Goal: Task Accomplishment & Management: Manage account settings

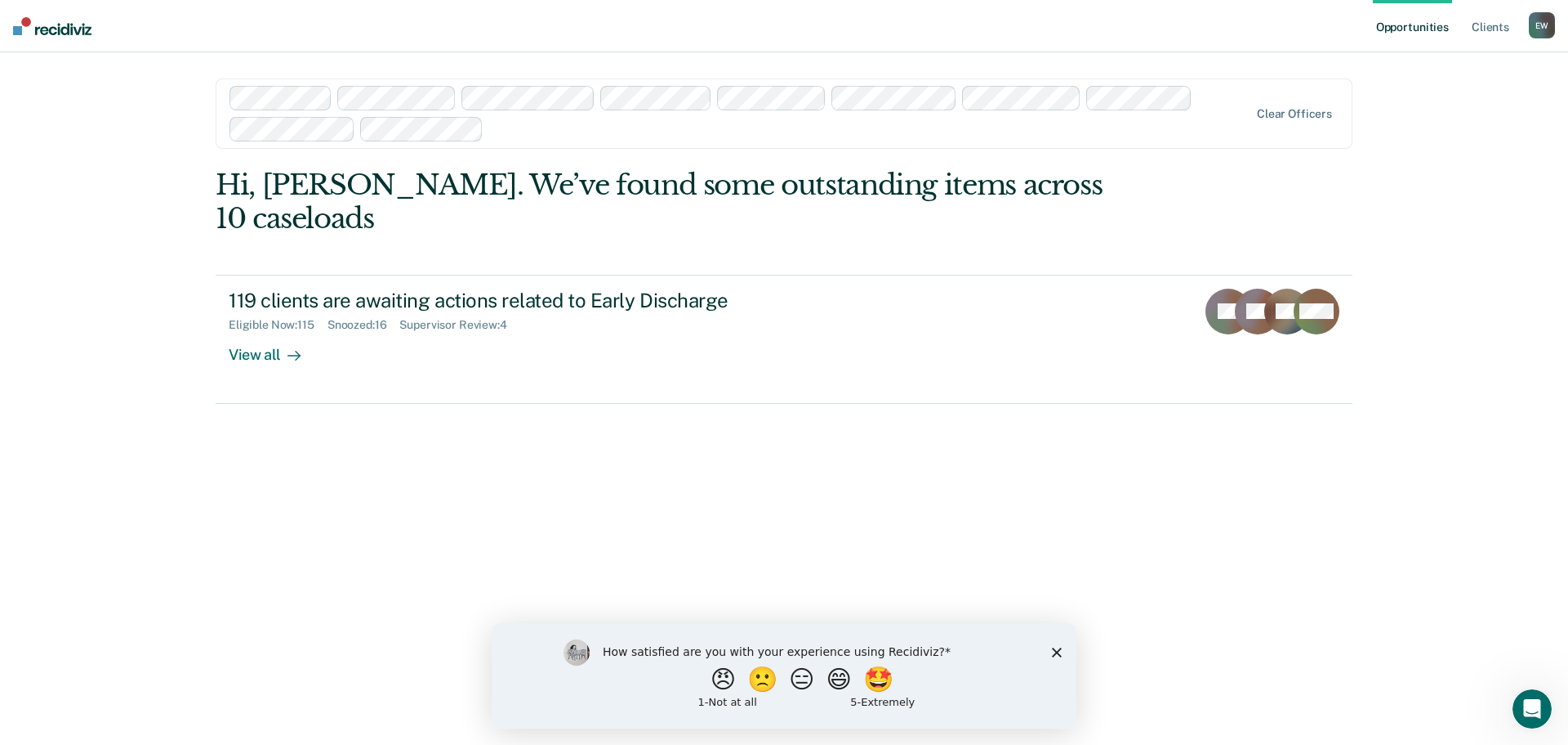
click at [1062, 652] on div "How satisfied are you with your experience using Recidiviz? 😠 🙁 😑 😄 🤩 1 - Not a…" at bounding box center [784, 674] width 585 height 106
click at [1053, 648] on polygon "Close survey" at bounding box center [1057, 651] width 10 height 10
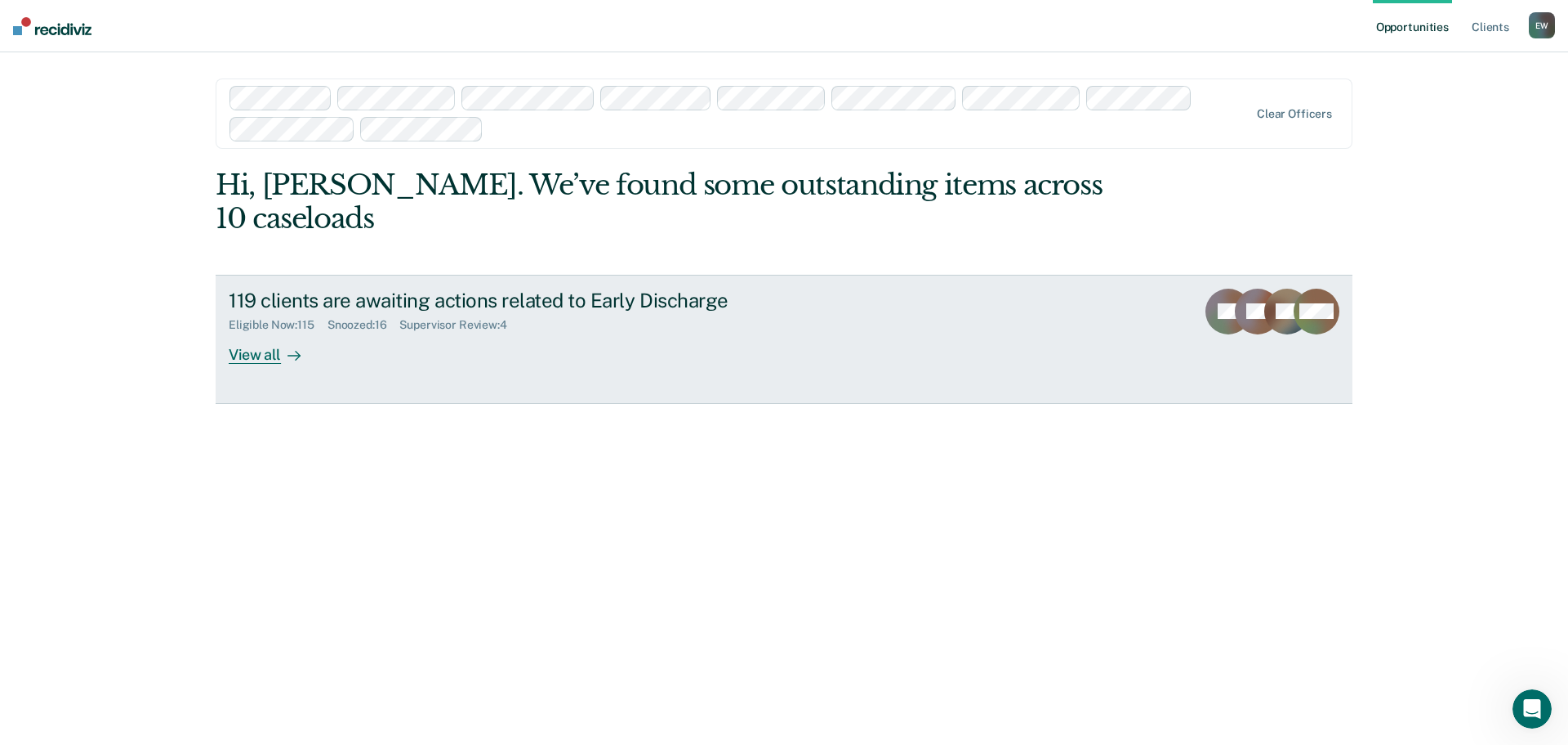
click at [258, 332] on div "View all" at bounding box center [274, 347] width 92 height 32
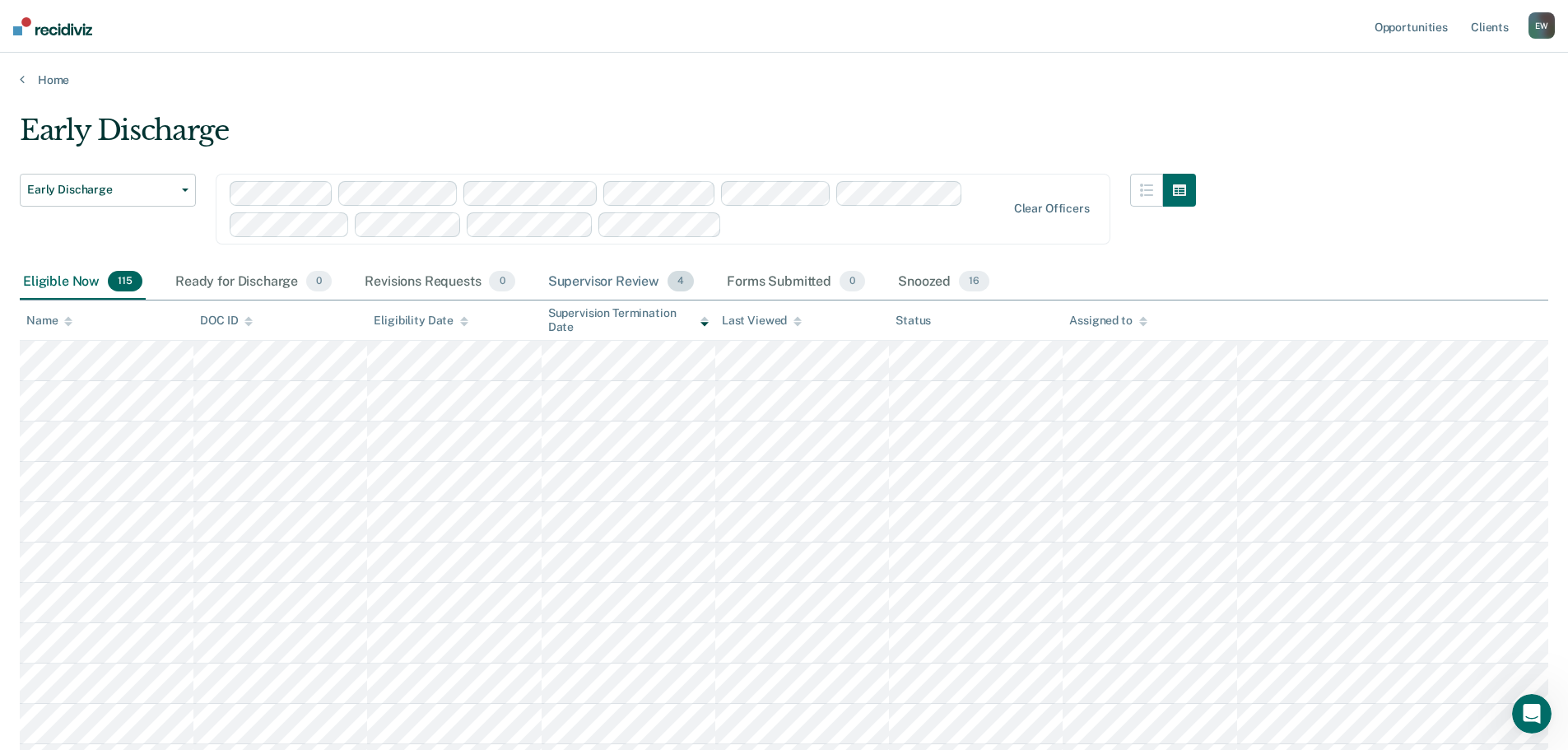
click at [607, 287] on div "Supervisor Review 4" at bounding box center [621, 282] width 153 height 36
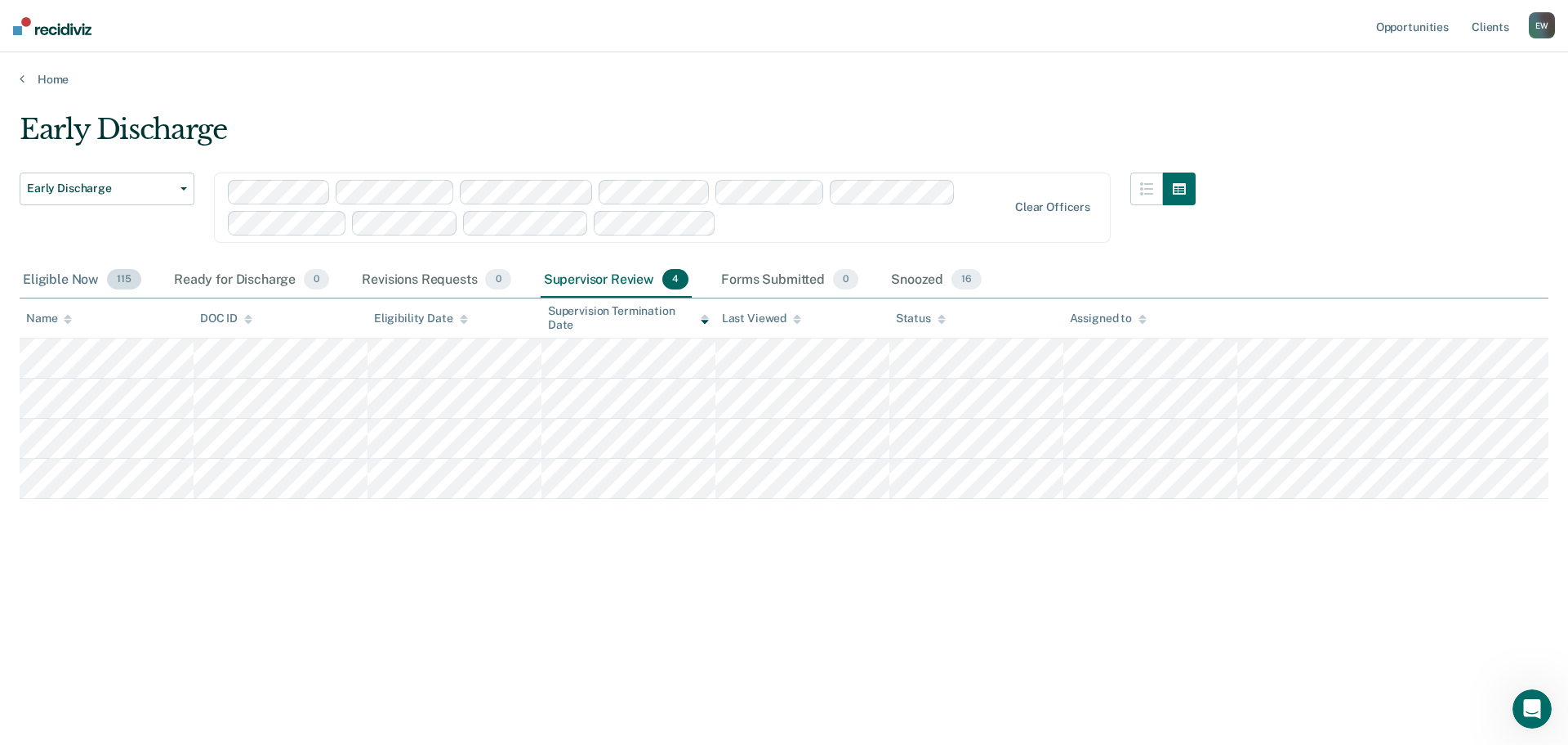
click at [75, 279] on div "Eligible Now 115" at bounding box center [82, 280] width 125 height 36
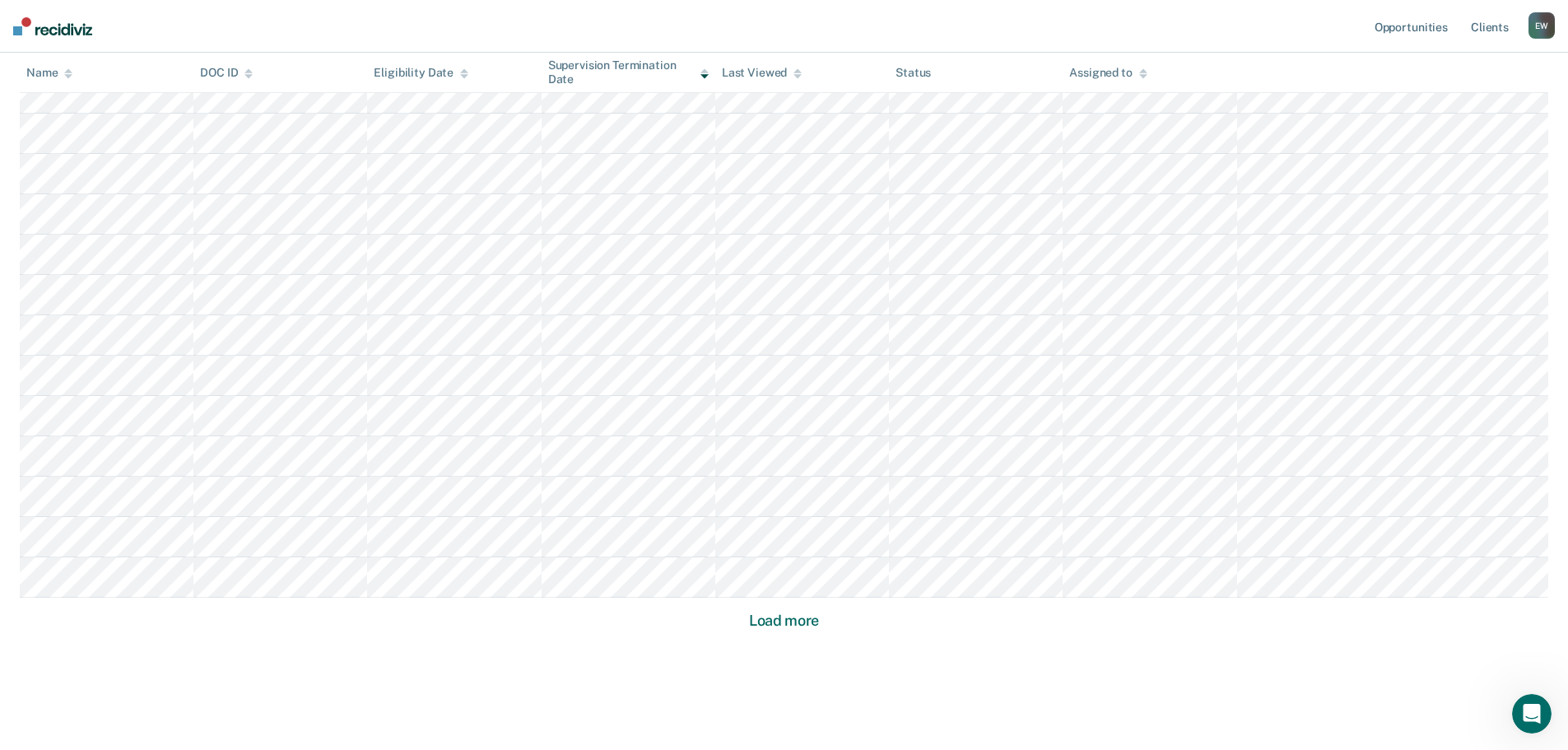
scroll to position [978, 0]
click at [781, 596] on button "Load more" at bounding box center [784, 595] width 80 height 19
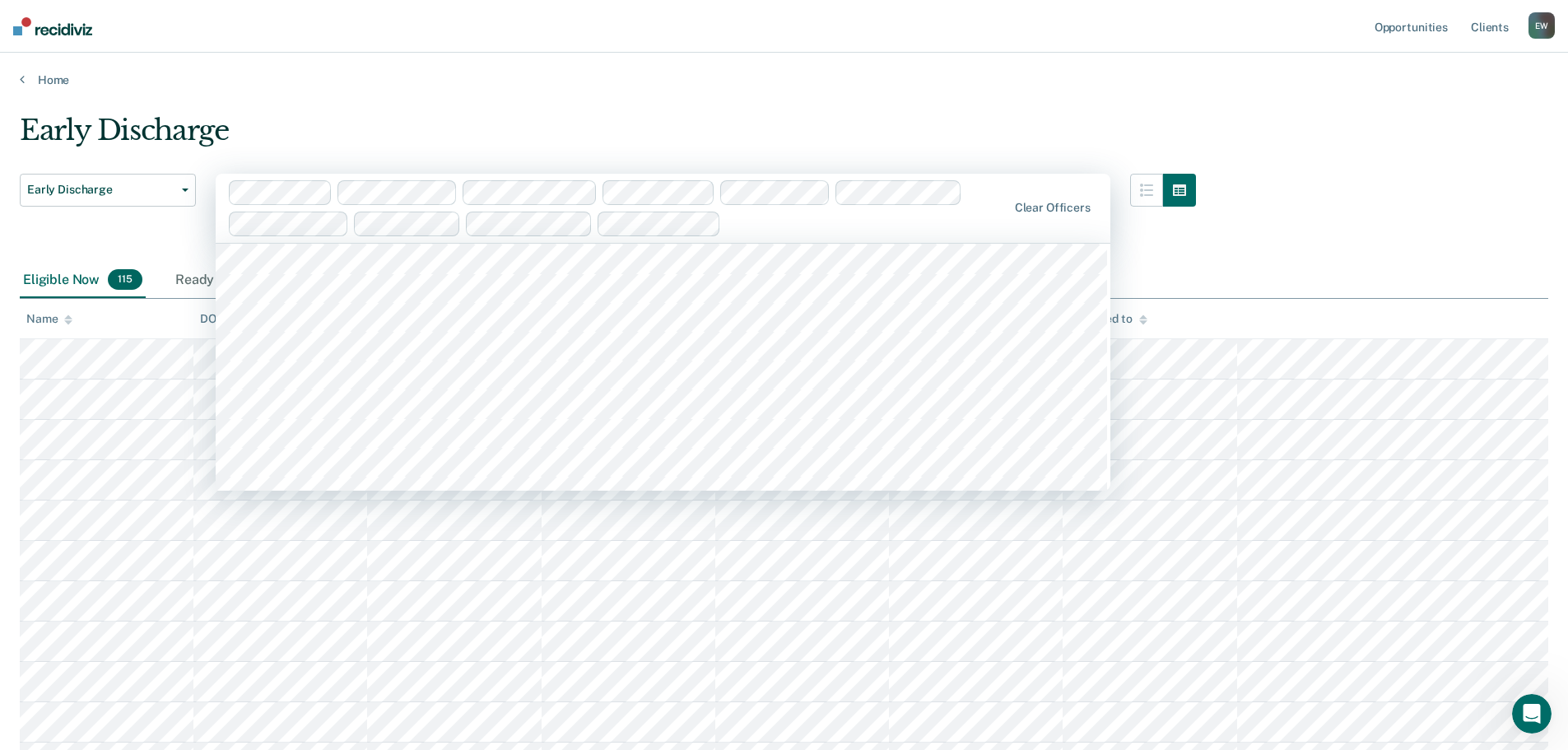
scroll to position [247, 0]
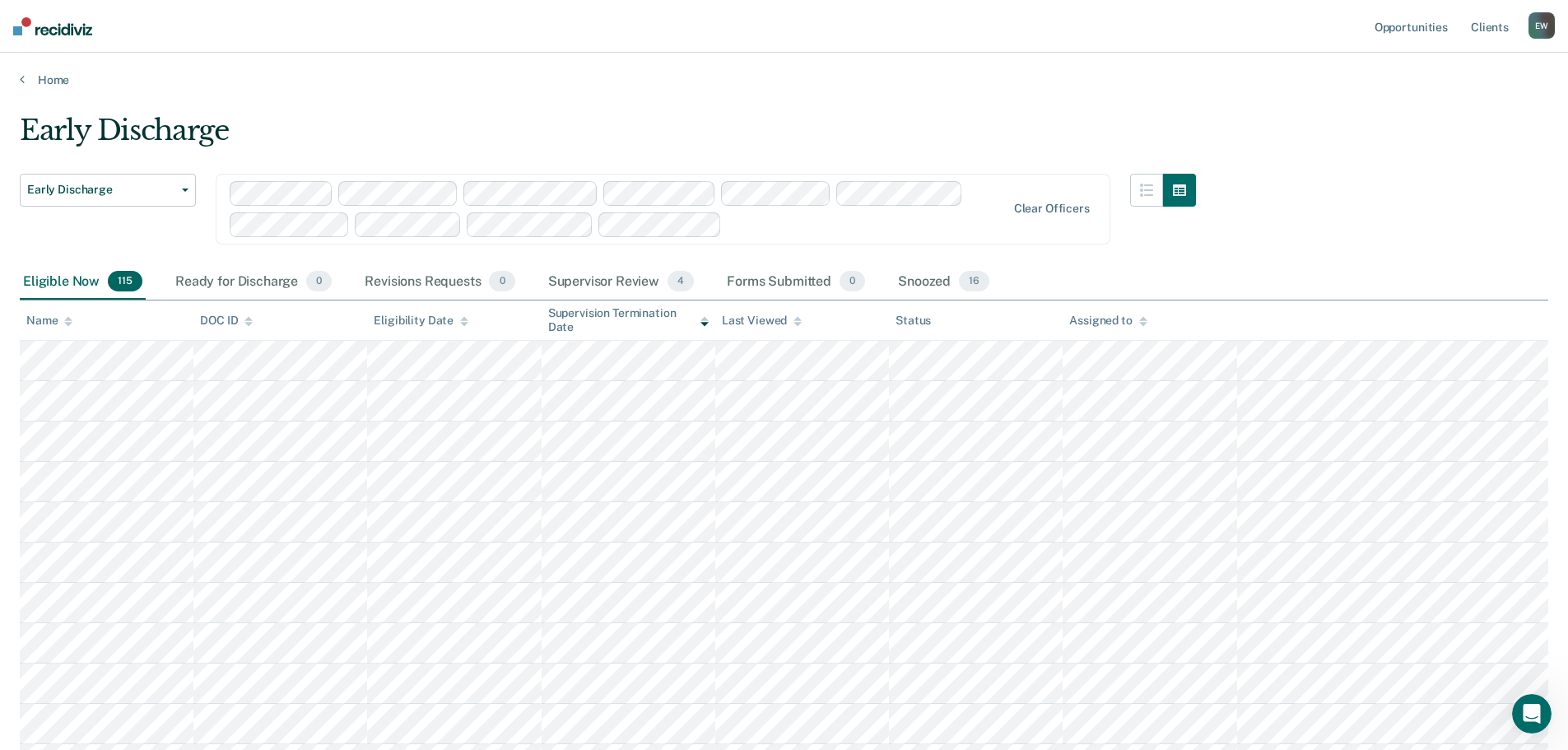
click at [1137, 317] on div "Assigned to" at bounding box center [1108, 320] width 78 height 14
click at [1139, 323] on icon at bounding box center [1142, 322] width 8 height 11
click at [1140, 320] on icon at bounding box center [1142, 318] width 8 height 4
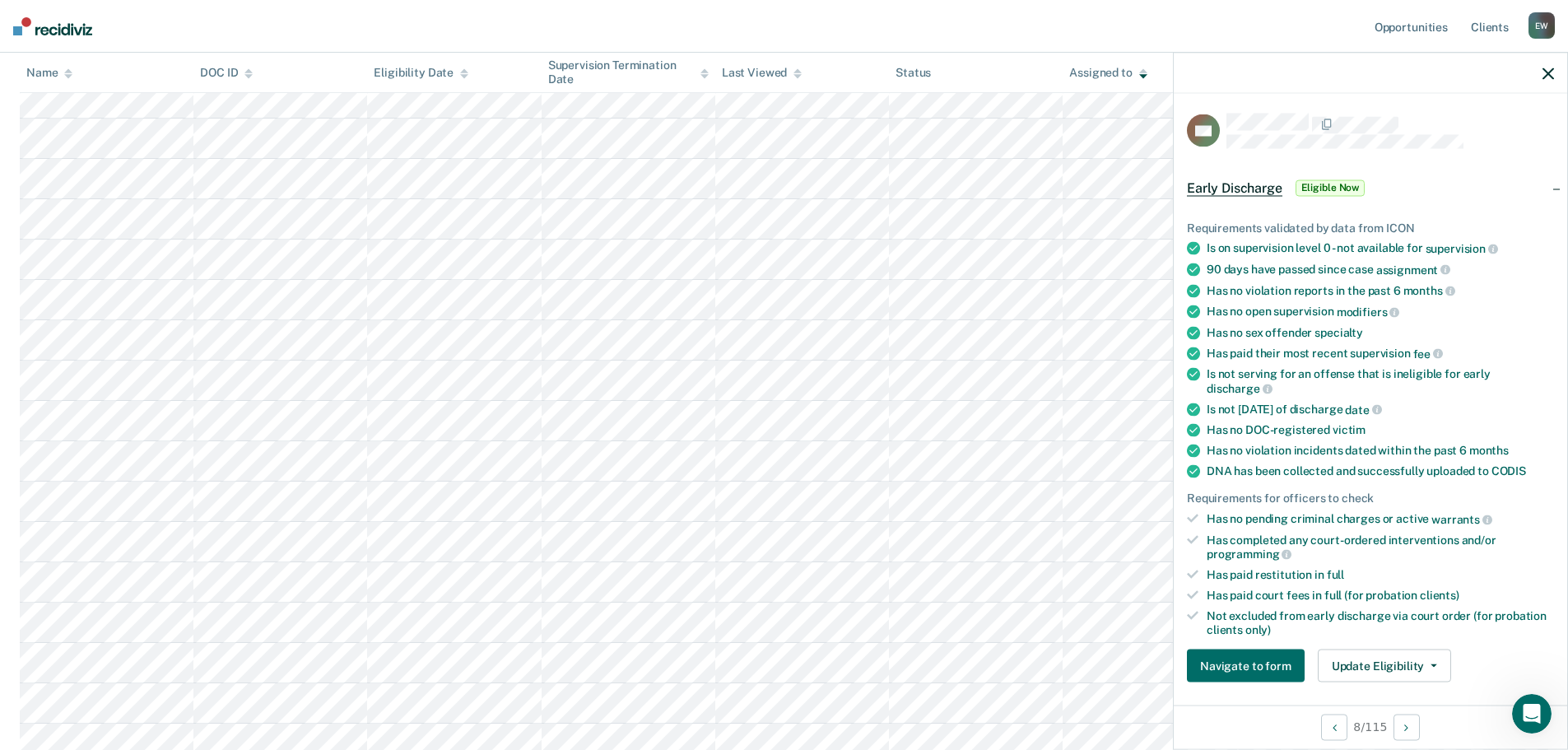
scroll to position [1941, 0]
click at [1331, 180] on span "Eligible Now" at bounding box center [1330, 188] width 70 height 17
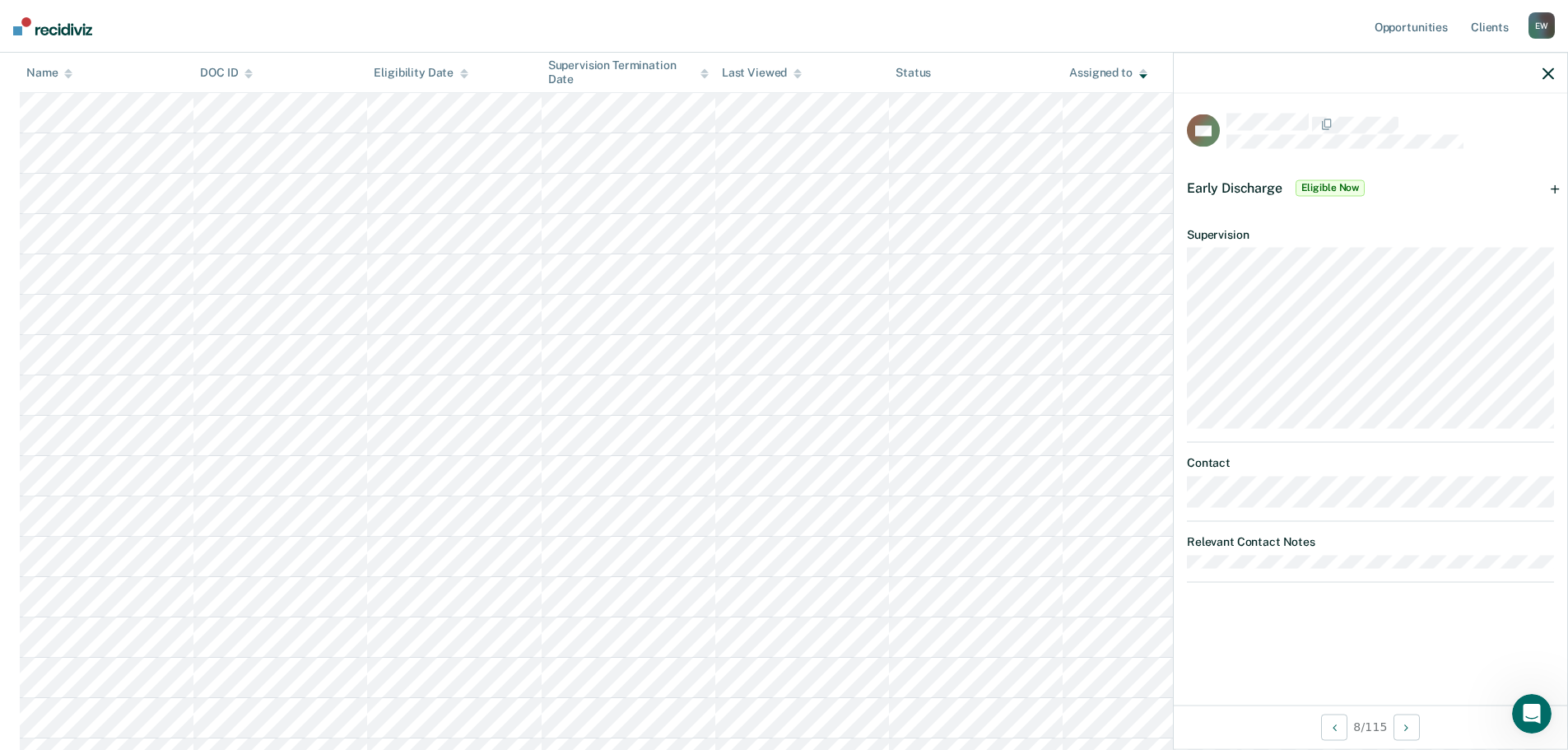
click at [1263, 187] on span "Early Discharge" at bounding box center [1234, 187] width 95 height 16
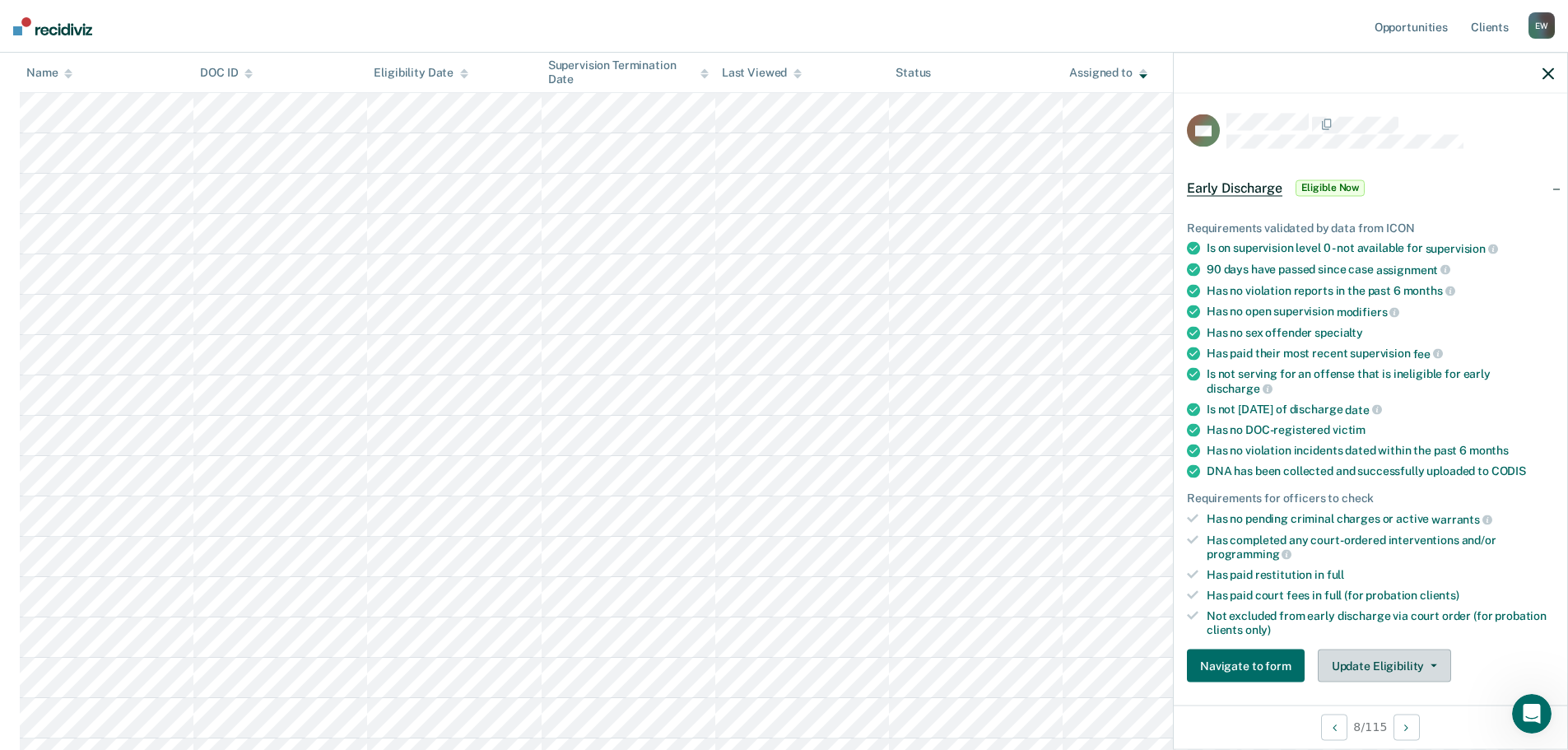
click at [1424, 664] on span "button" at bounding box center [1430, 666] width 13 height 4
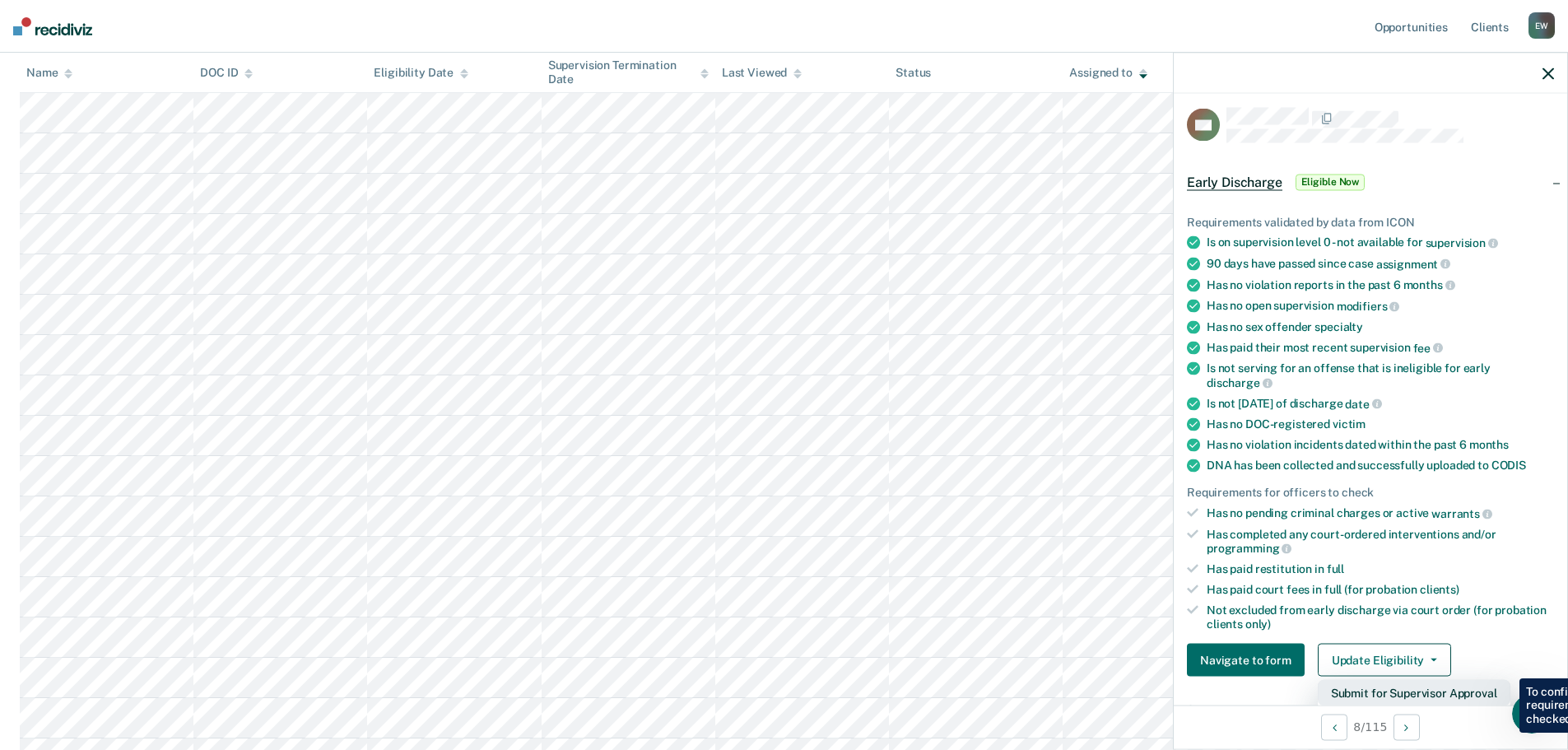
scroll to position [88, 0]
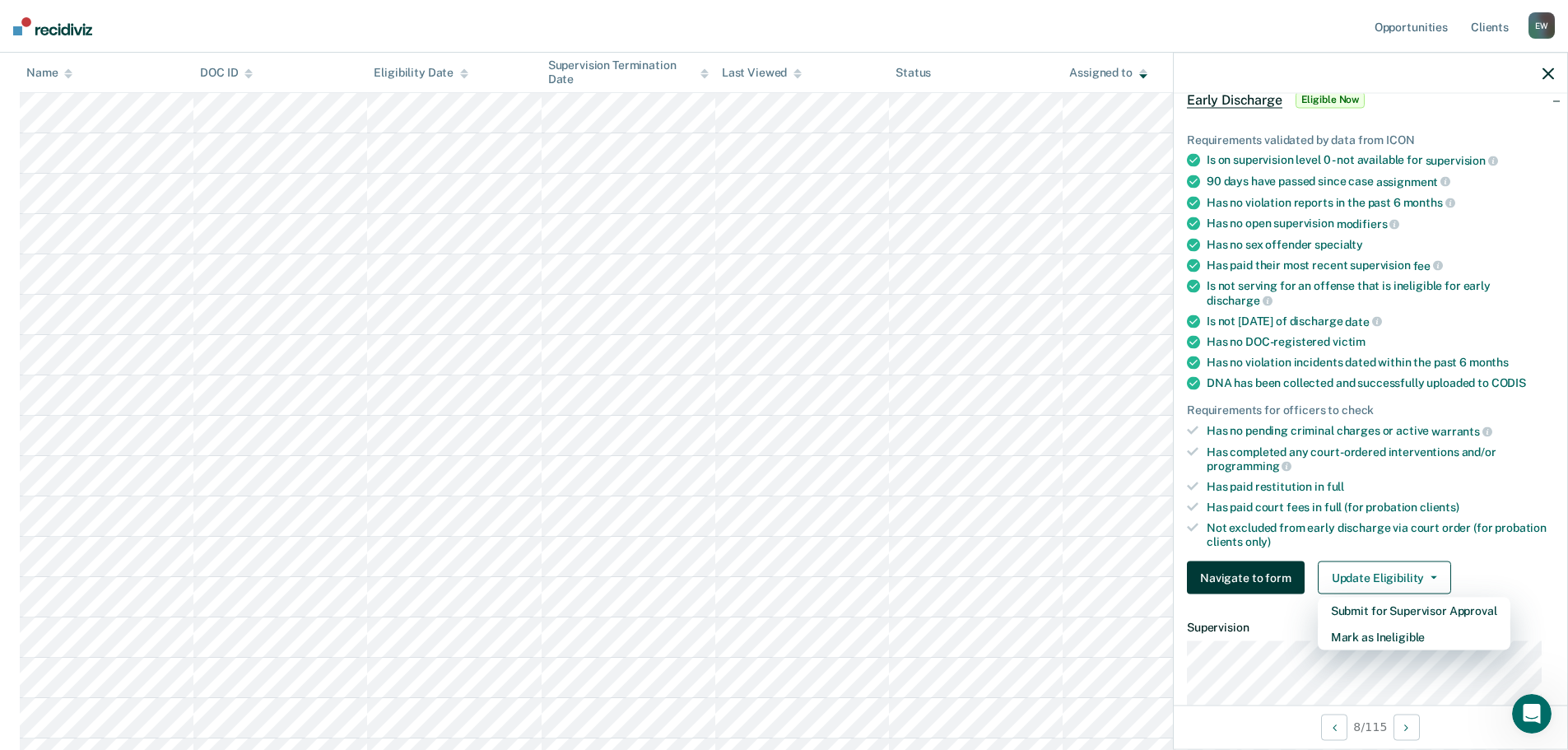
click at [1270, 574] on button "Navigate to form" at bounding box center [1245, 578] width 117 height 33
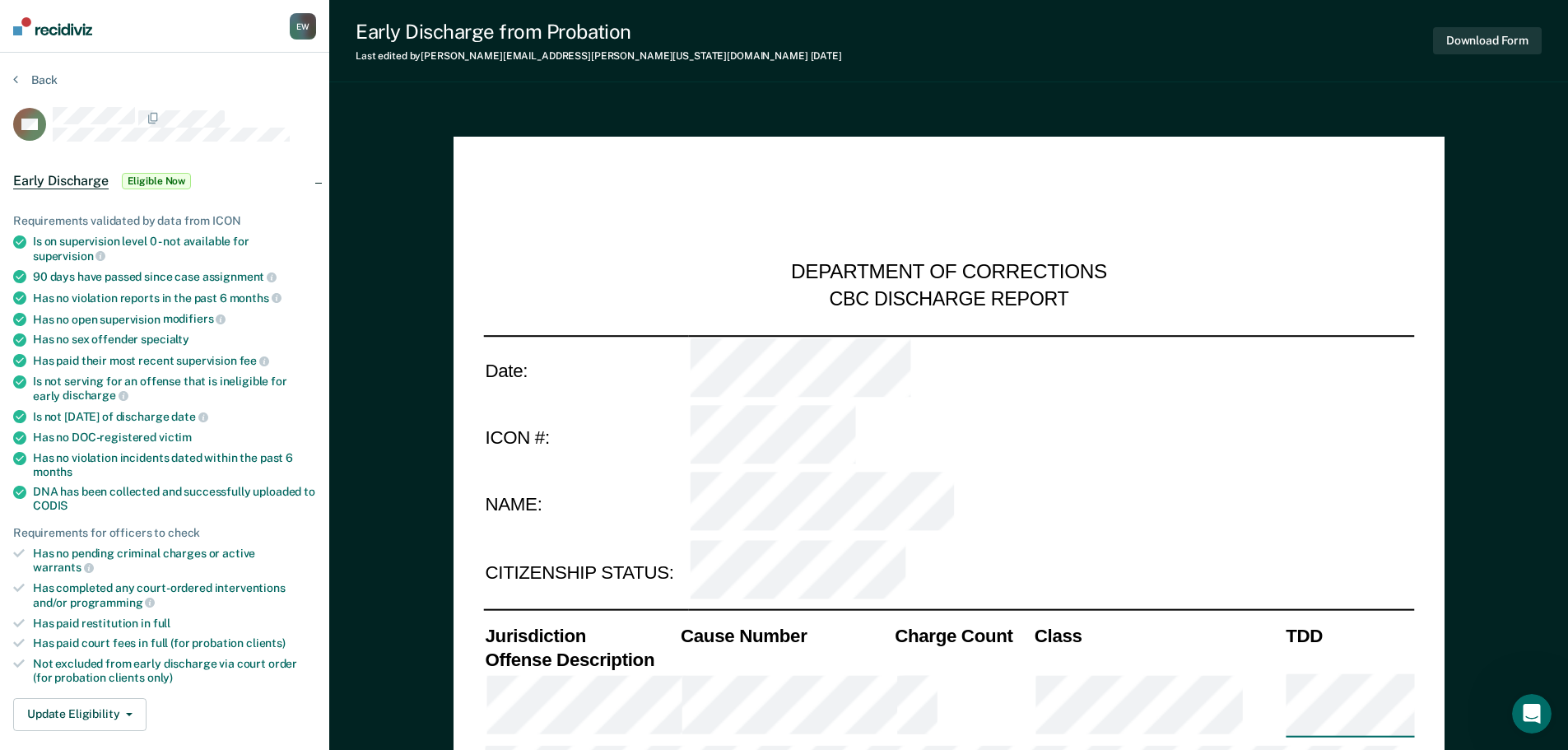
type textarea "x"
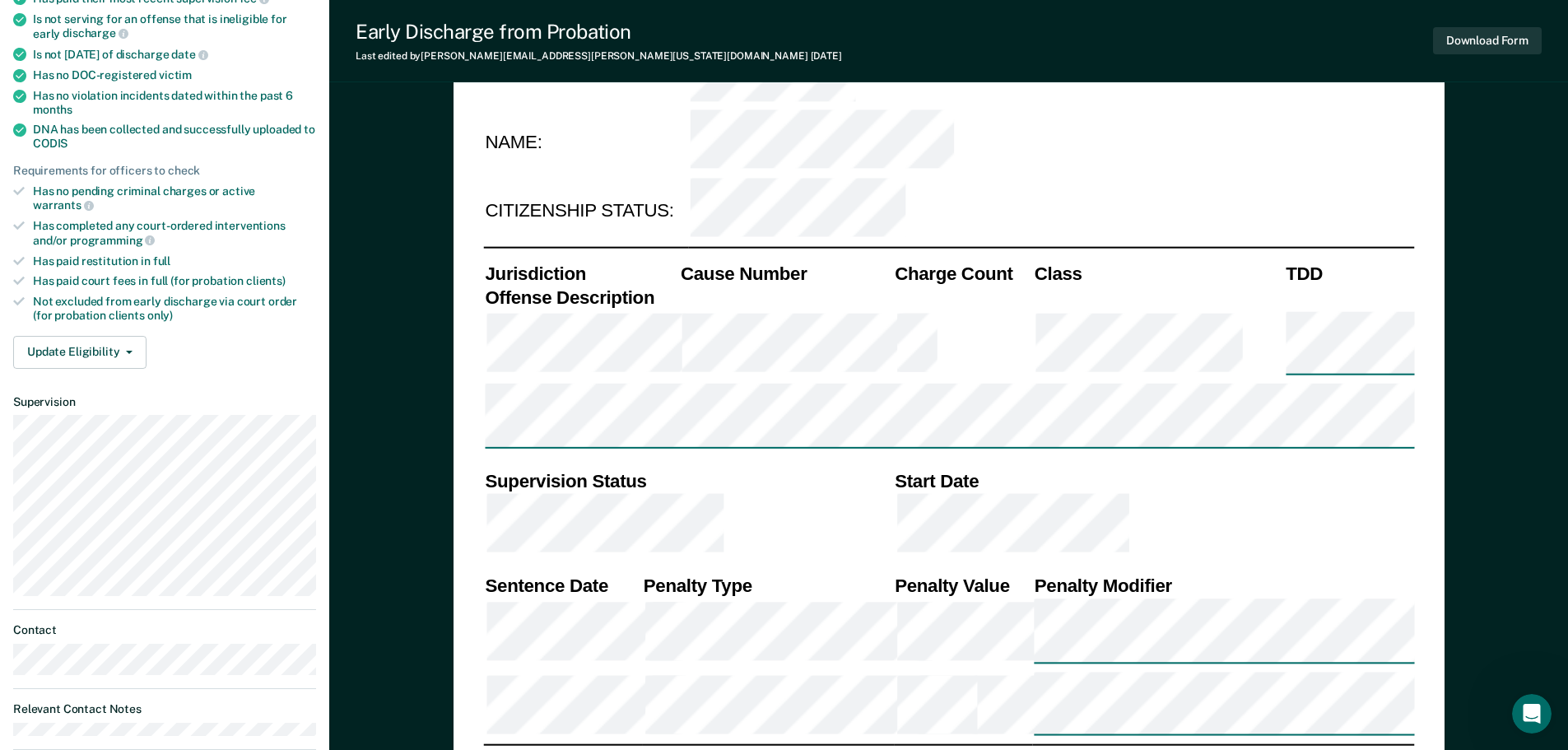
scroll to position [165, 0]
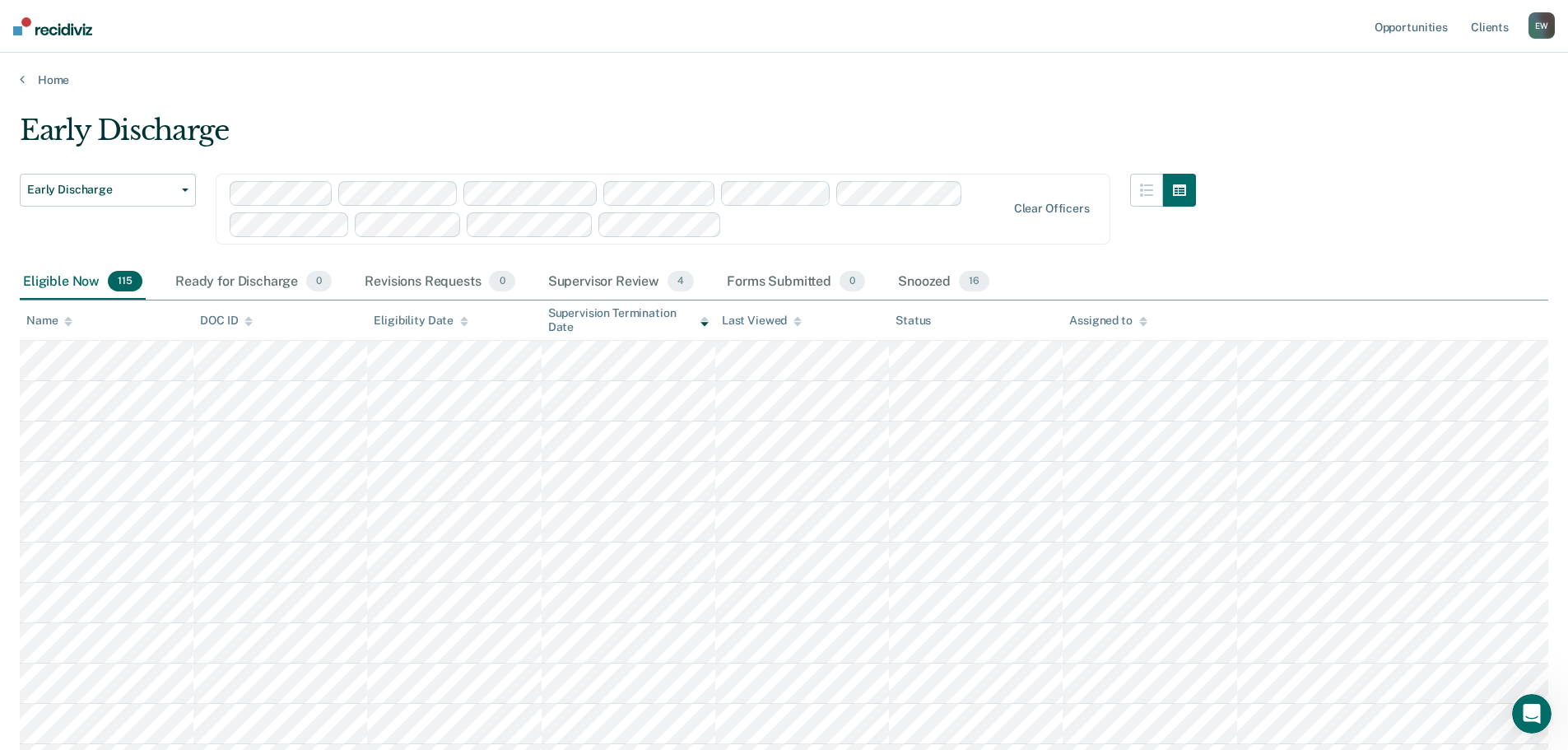
click at [1142, 324] on icon at bounding box center [1142, 324] width 8 height 4
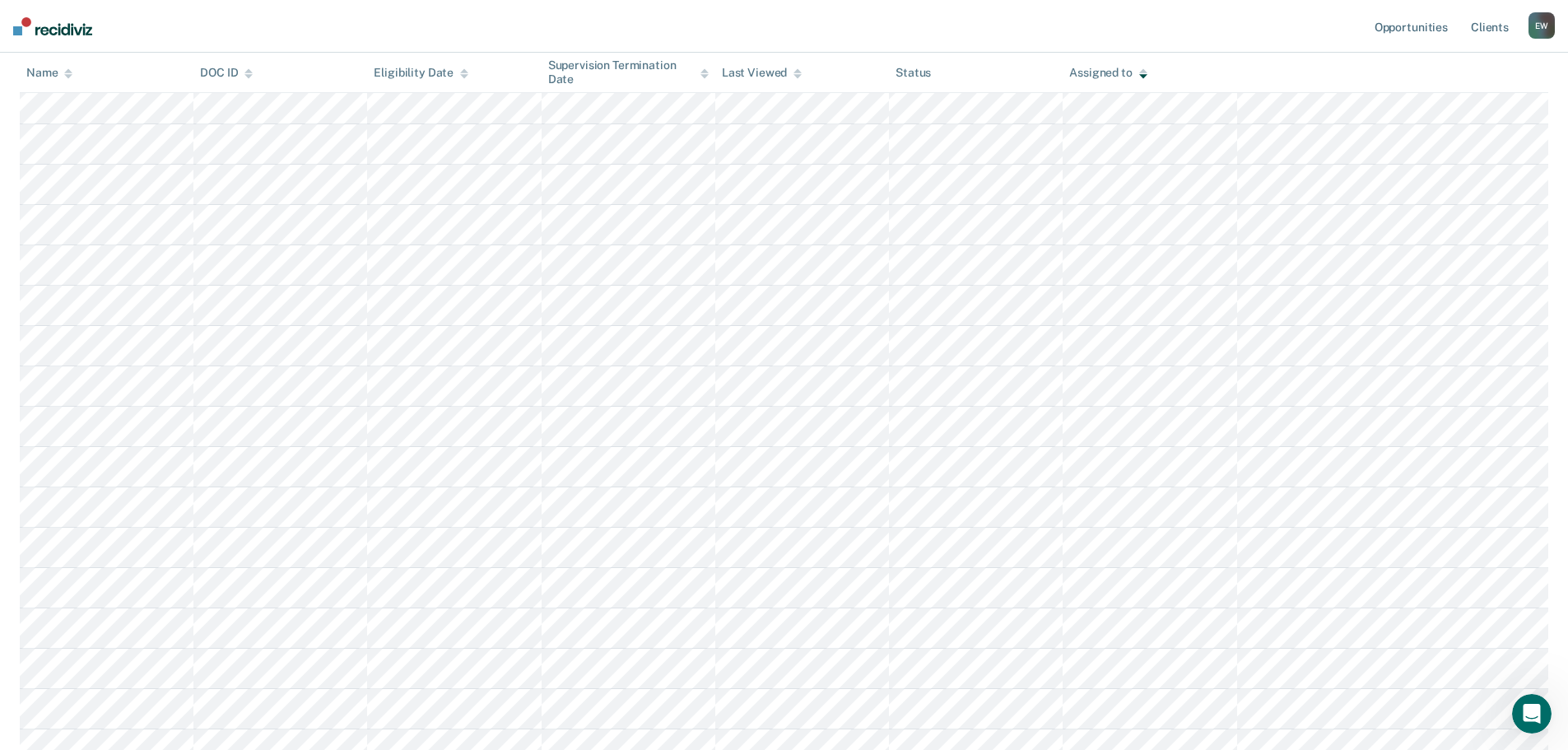
scroll to position [978, 0]
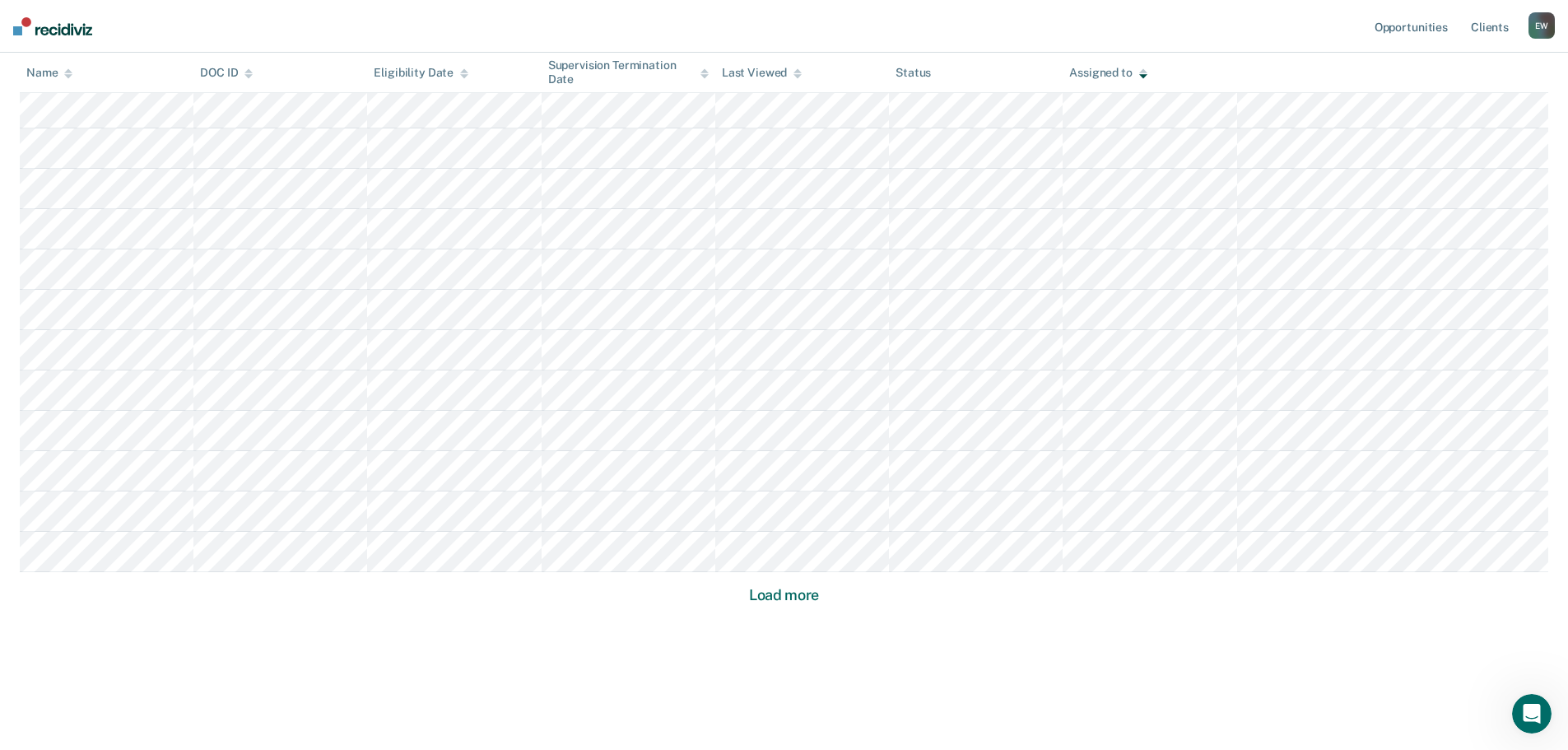
click at [806, 597] on button "Load more" at bounding box center [784, 595] width 80 height 19
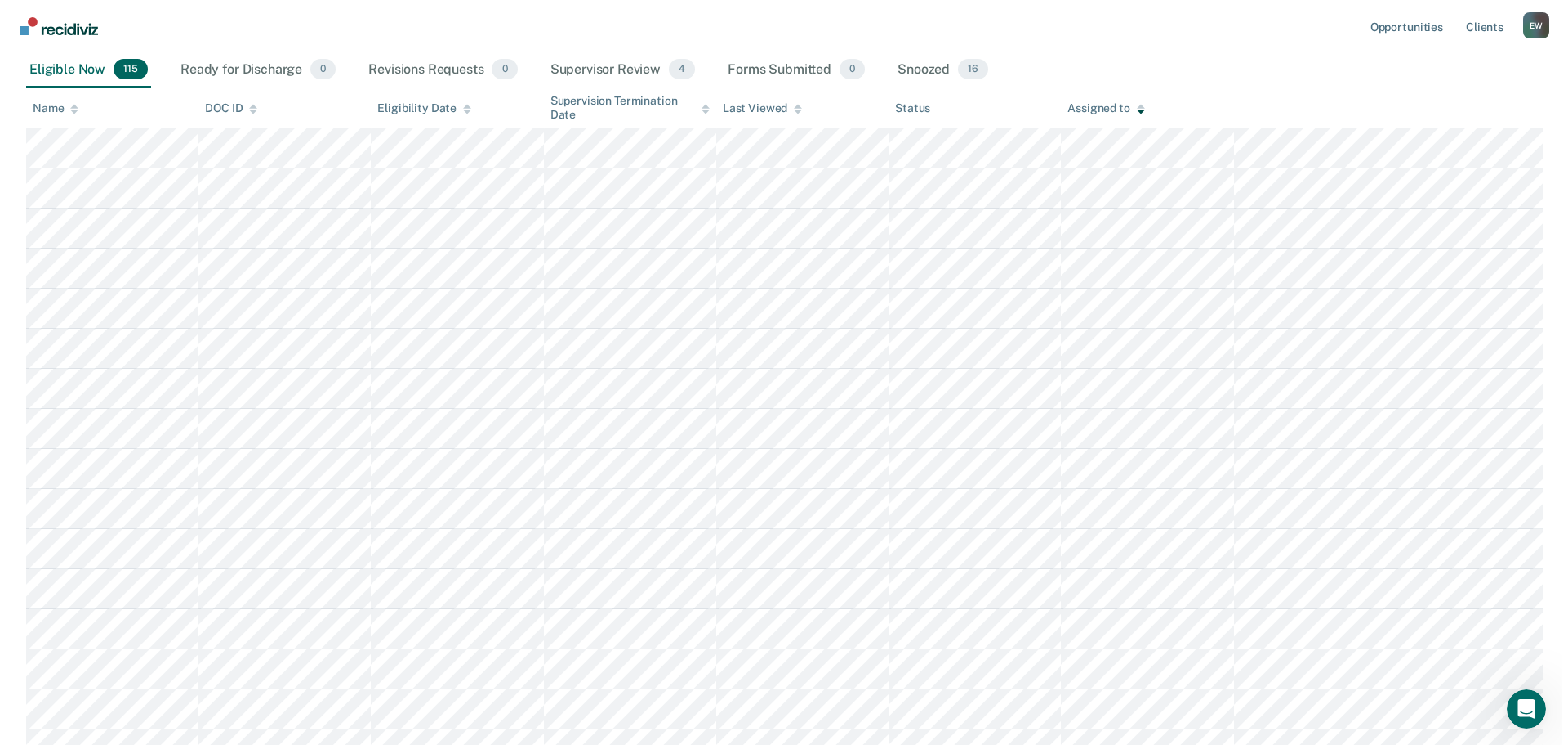
scroll to position [0, 0]
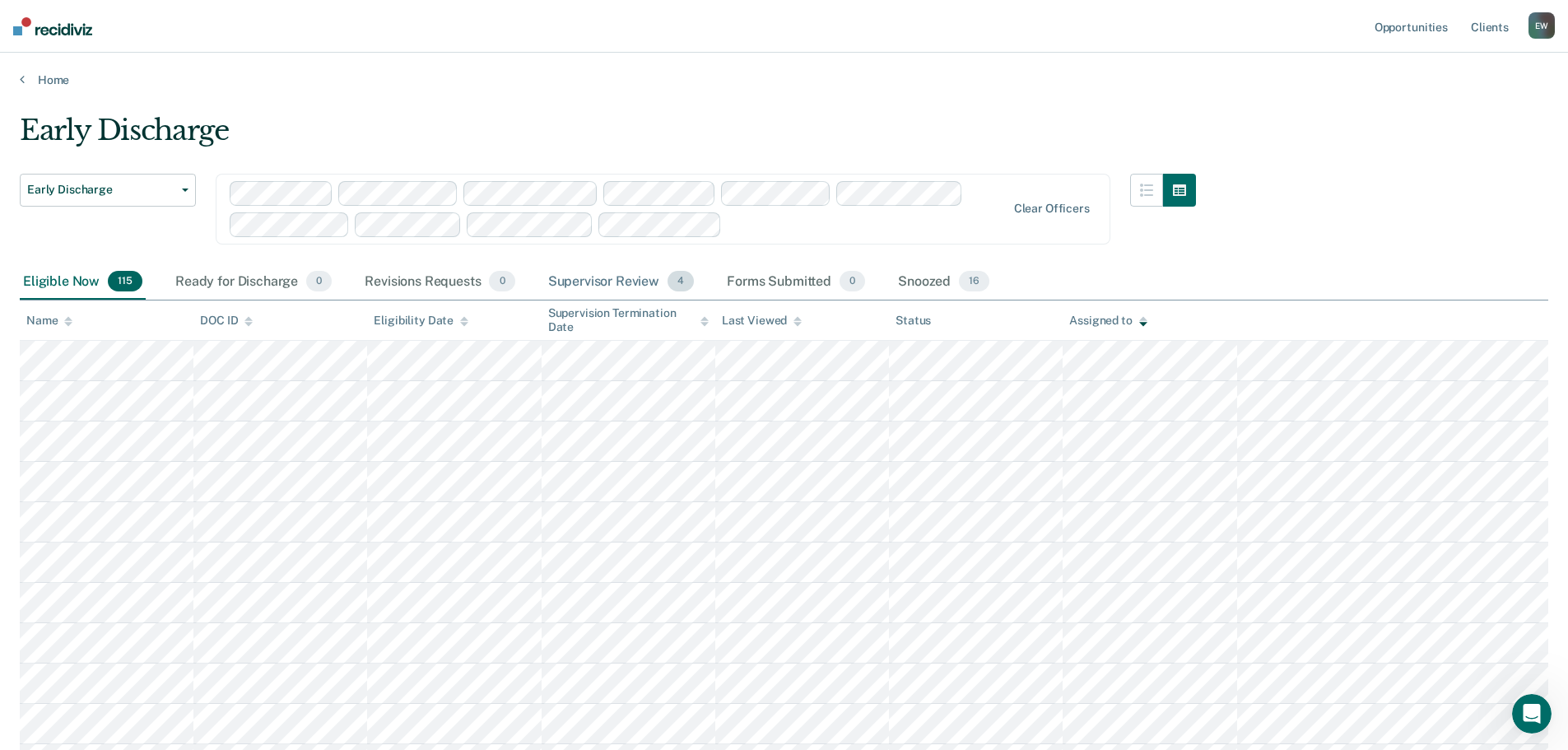
click at [607, 280] on div "Supervisor Review 4" at bounding box center [621, 282] width 153 height 36
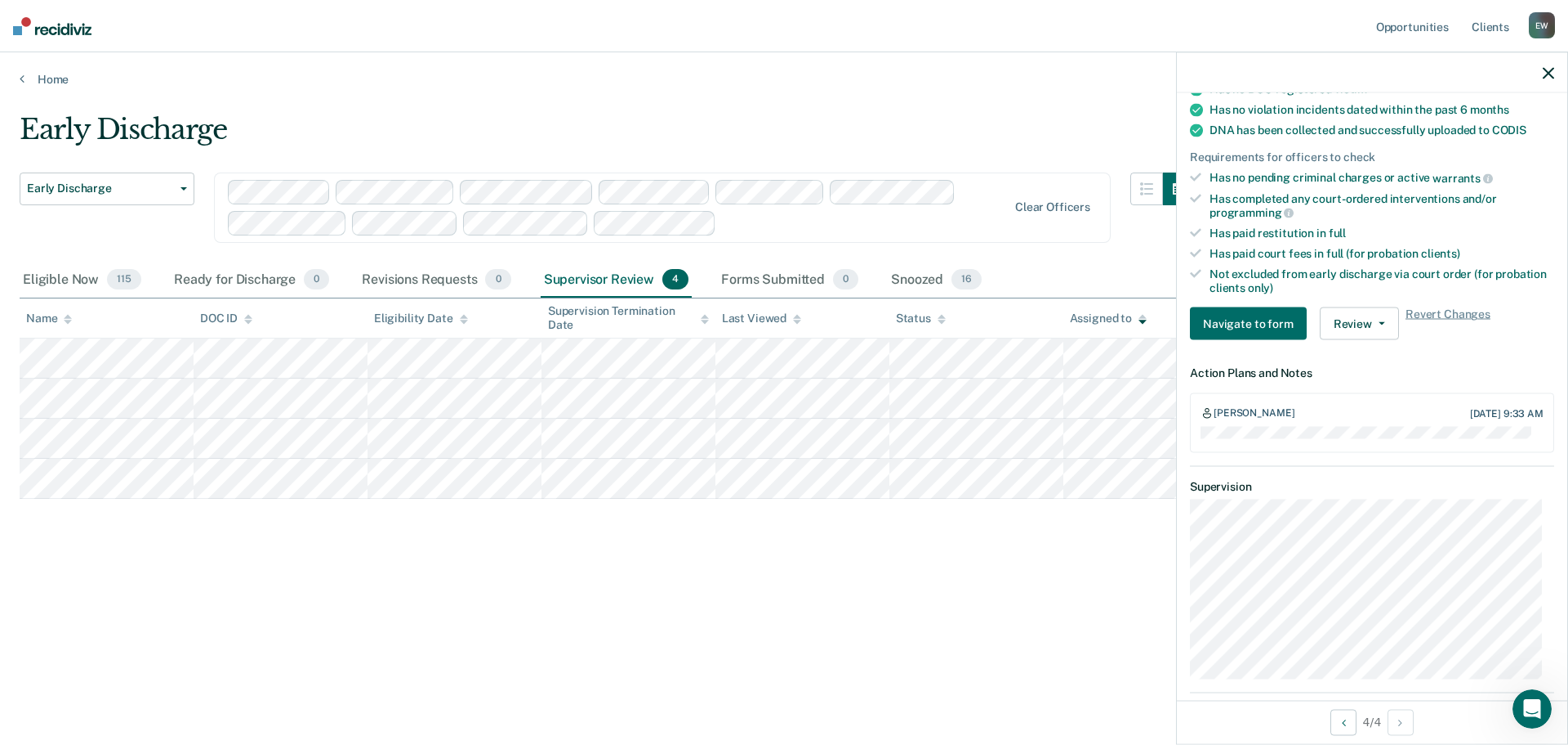
scroll to position [337, 0]
click at [1378, 325] on button "Review" at bounding box center [1360, 324] width 79 height 33
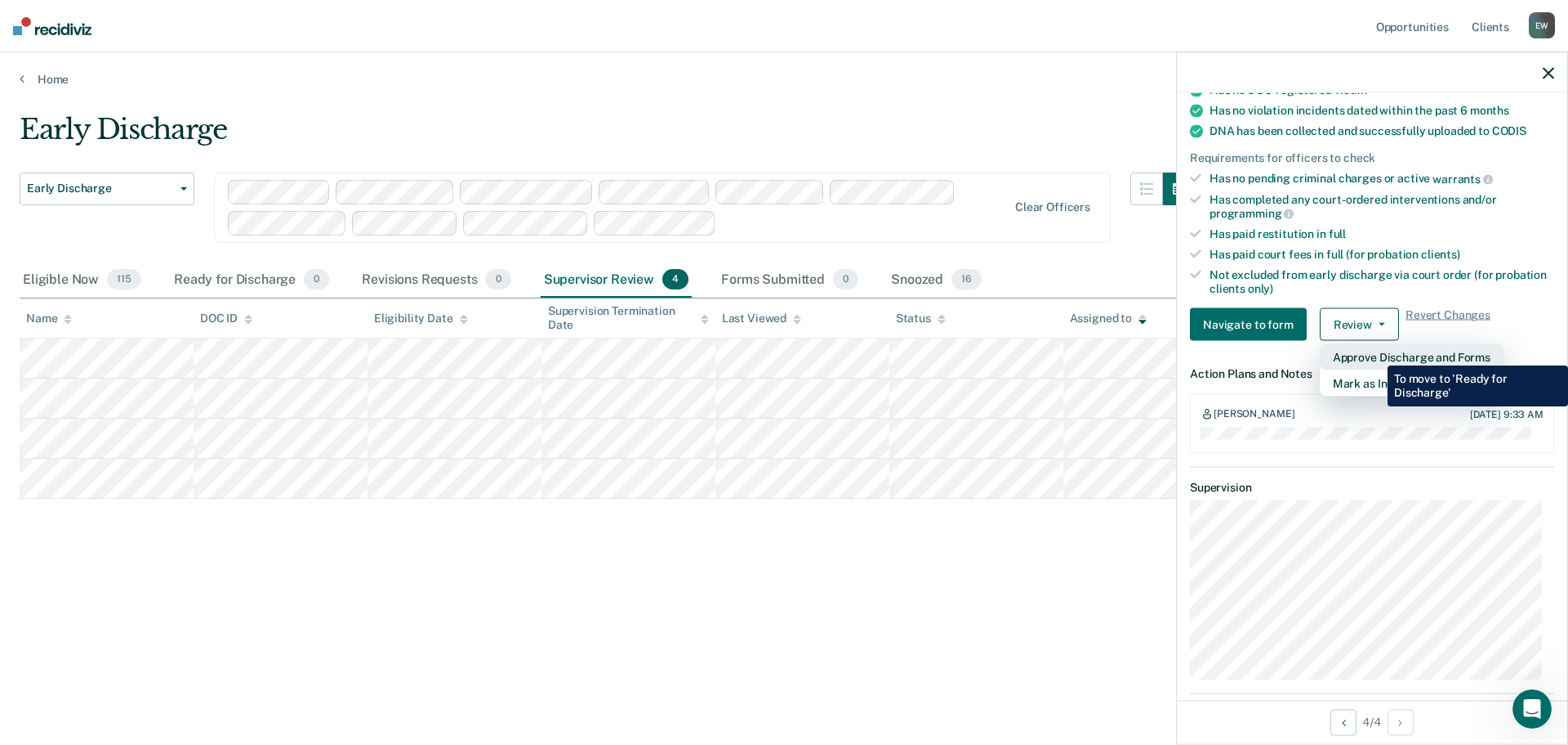
click at [1375, 353] on button "Approve Discharge and Forms" at bounding box center [1412, 357] width 184 height 26
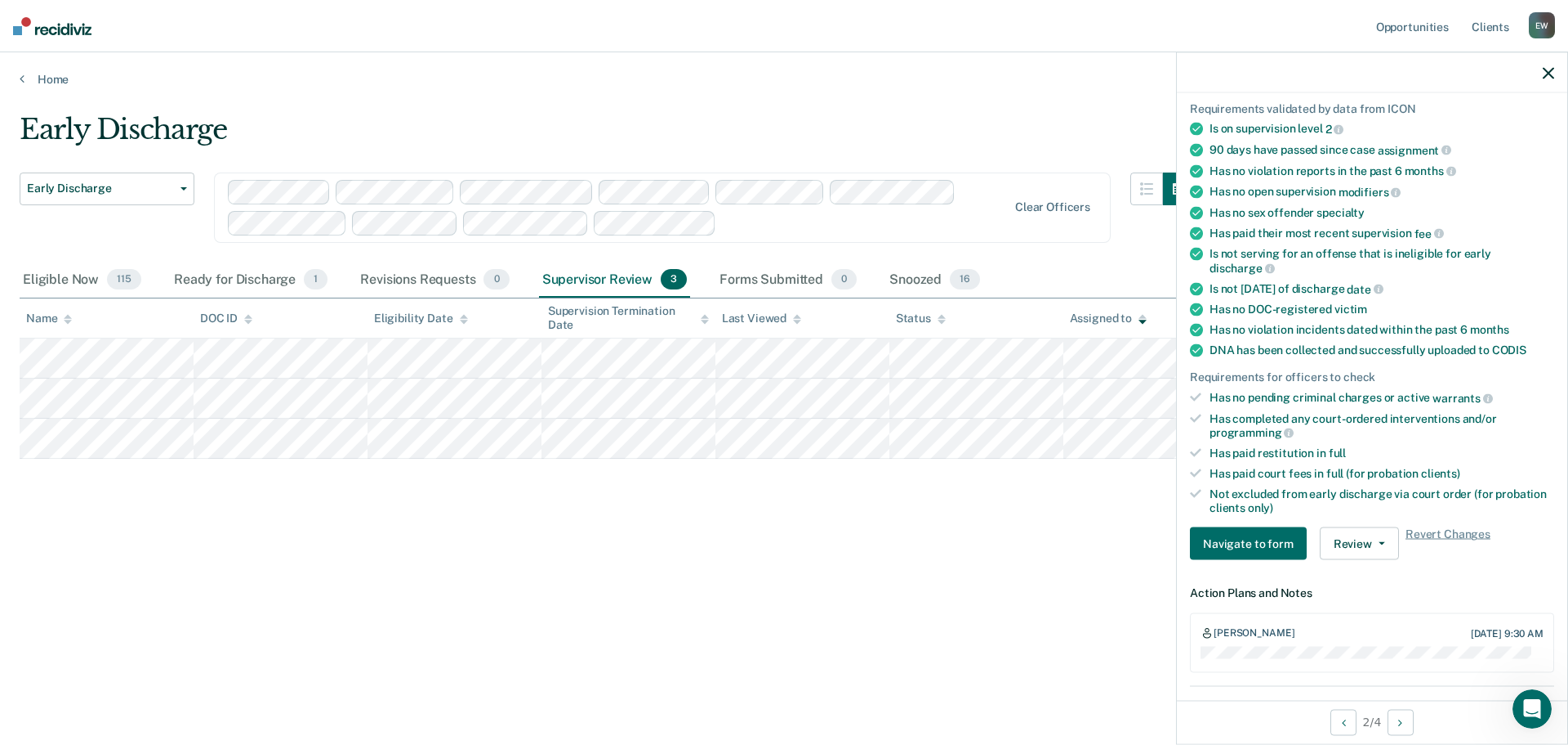
scroll to position [164, 0]
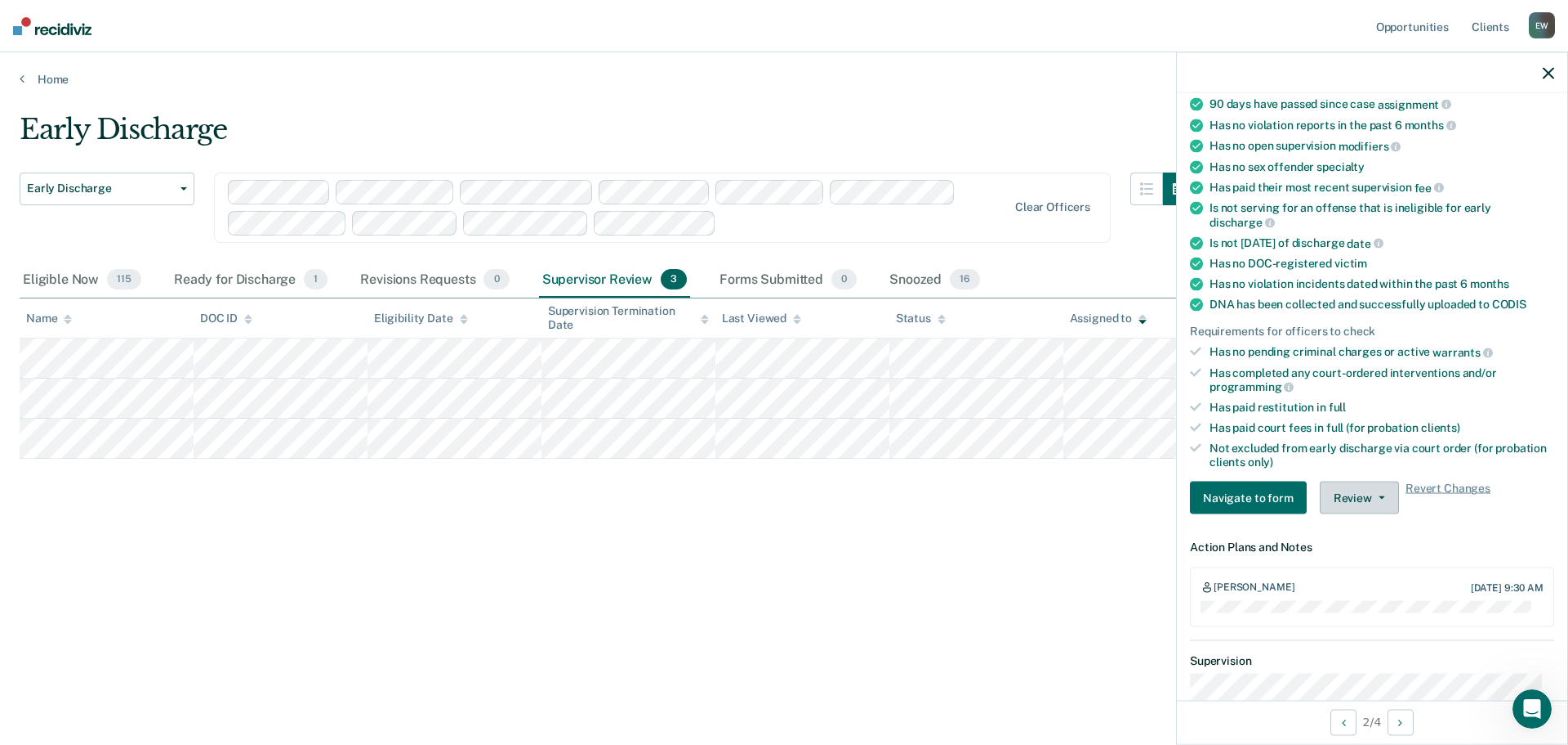
click at [1381, 498] on button "Review" at bounding box center [1360, 498] width 79 height 33
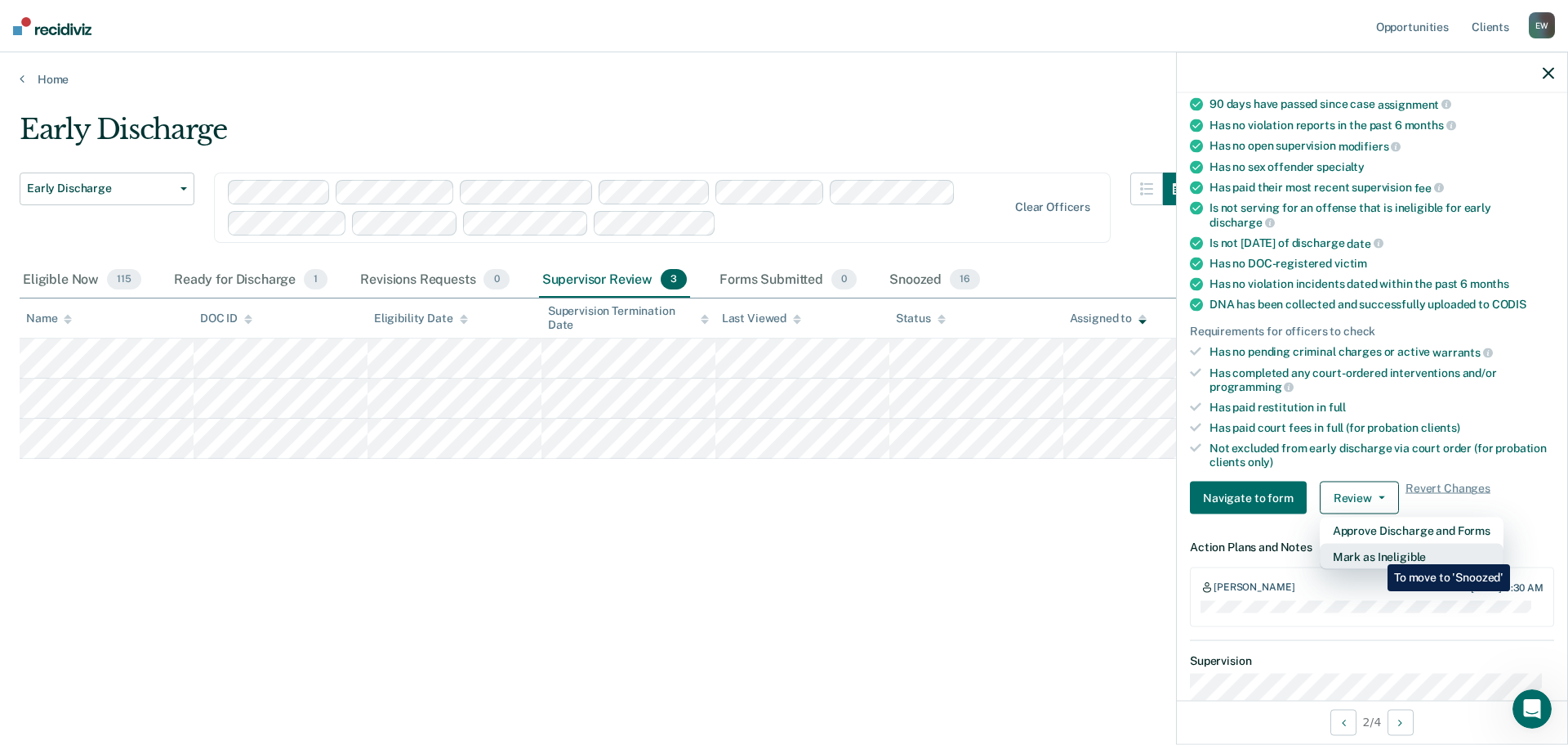
click at [1375, 552] on button "Mark as Ineligible" at bounding box center [1412, 557] width 184 height 26
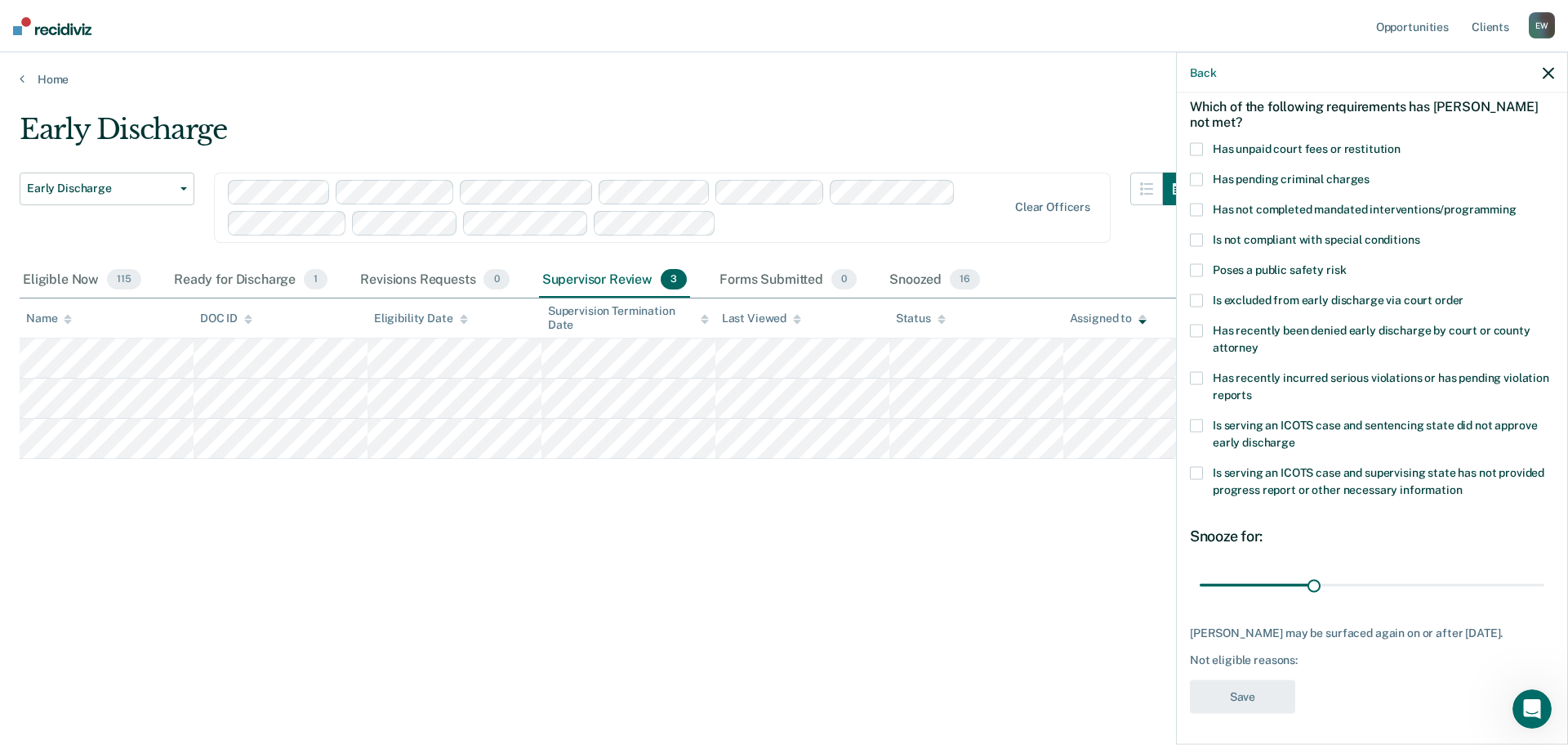
click at [1204, 211] on label "Has not completed mandated interventions/programming" at bounding box center [1372, 212] width 364 height 17
click at [1517, 204] on input "Has not completed mandated interventions/programming" at bounding box center [1517, 204] width 0 height 0
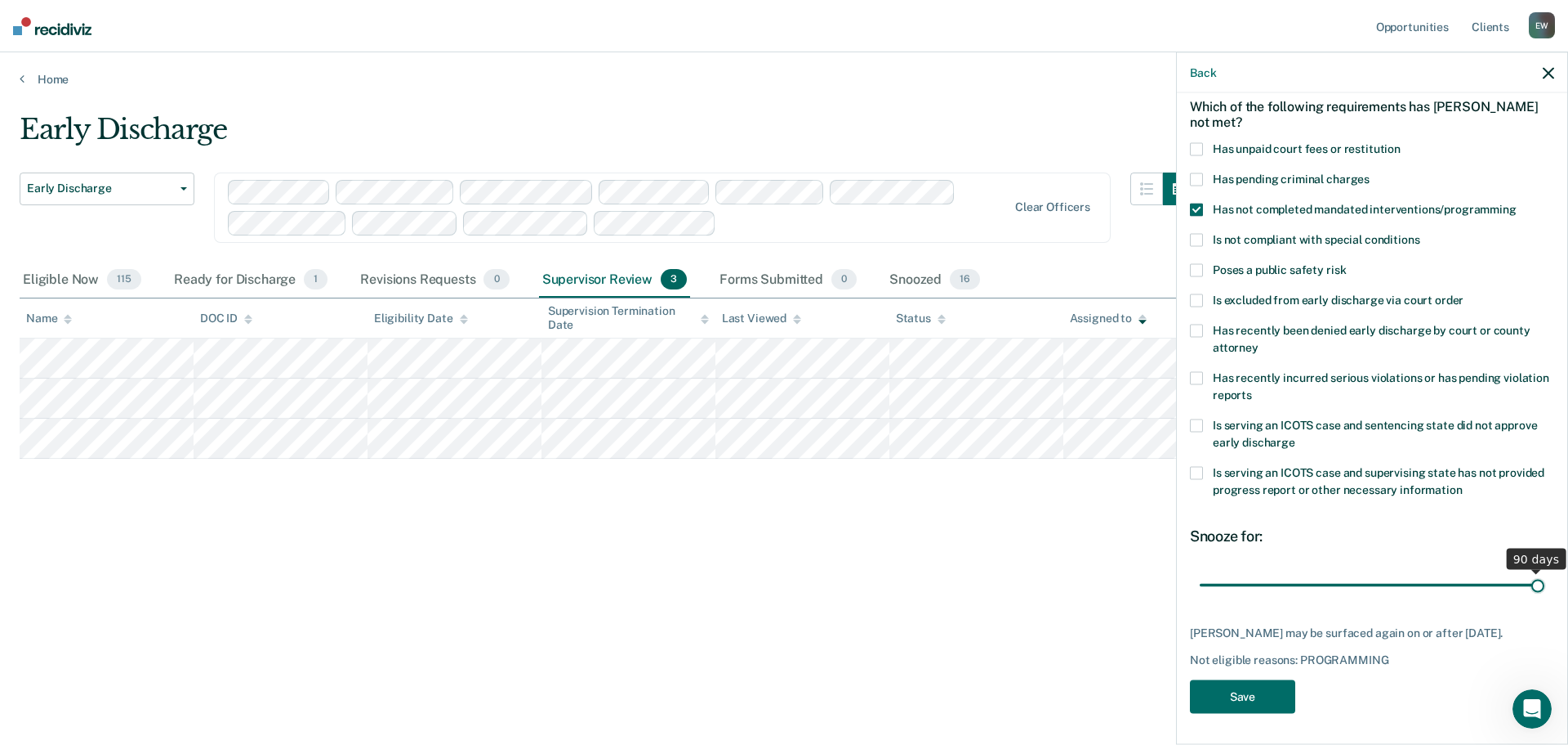
drag, startPoint x: 1311, startPoint y: 584, endPoint x: 1530, endPoint y: 584, distance: 219.0
type input "90"
click at [1530, 584] on input "range" at bounding box center [1372, 584] width 344 height 28
click at [1264, 705] on button "Save" at bounding box center [1242, 696] width 106 height 33
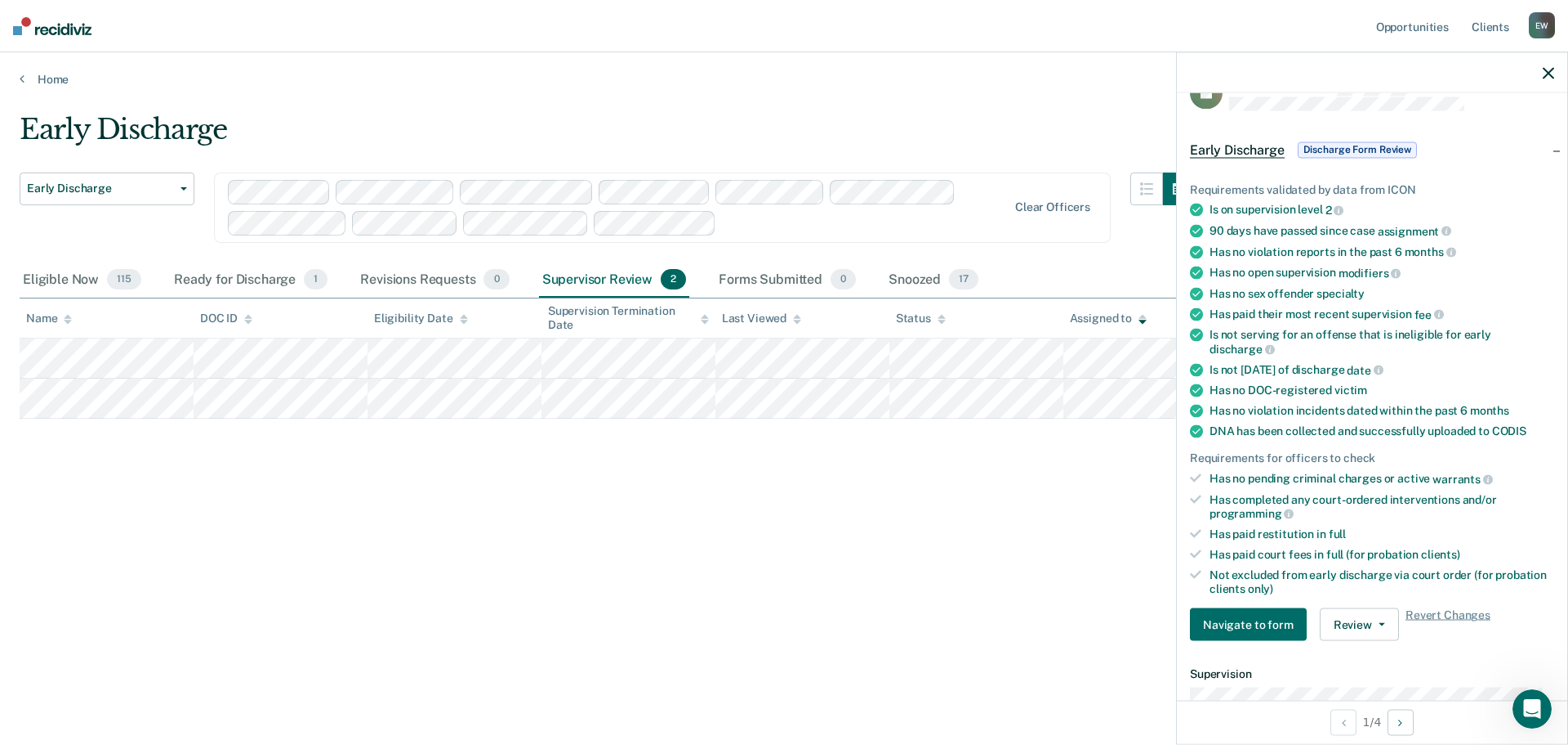
scroll to position [0, 0]
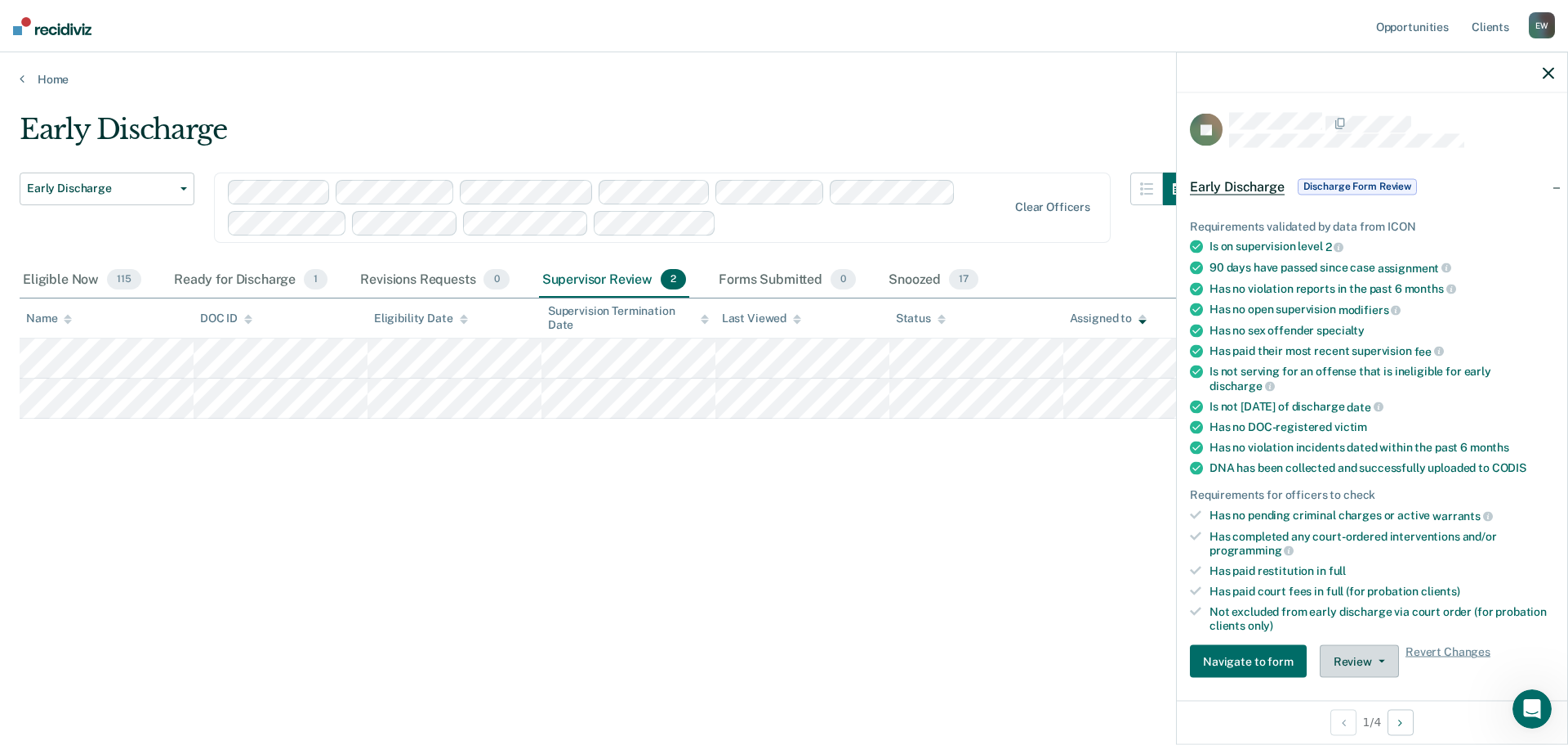
click at [1379, 660] on icon "button" at bounding box center [1382, 661] width 6 height 4
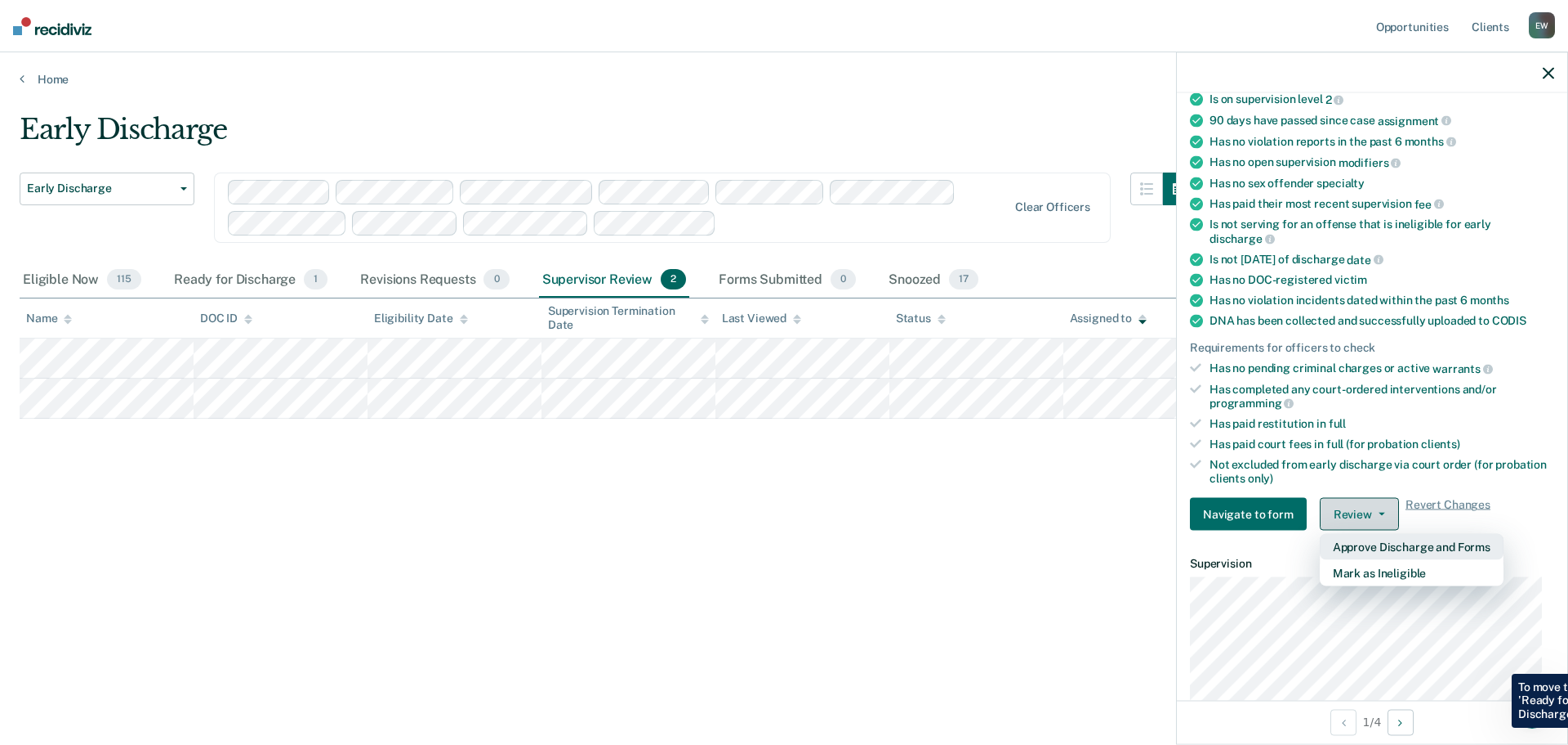
scroll to position [169, 0]
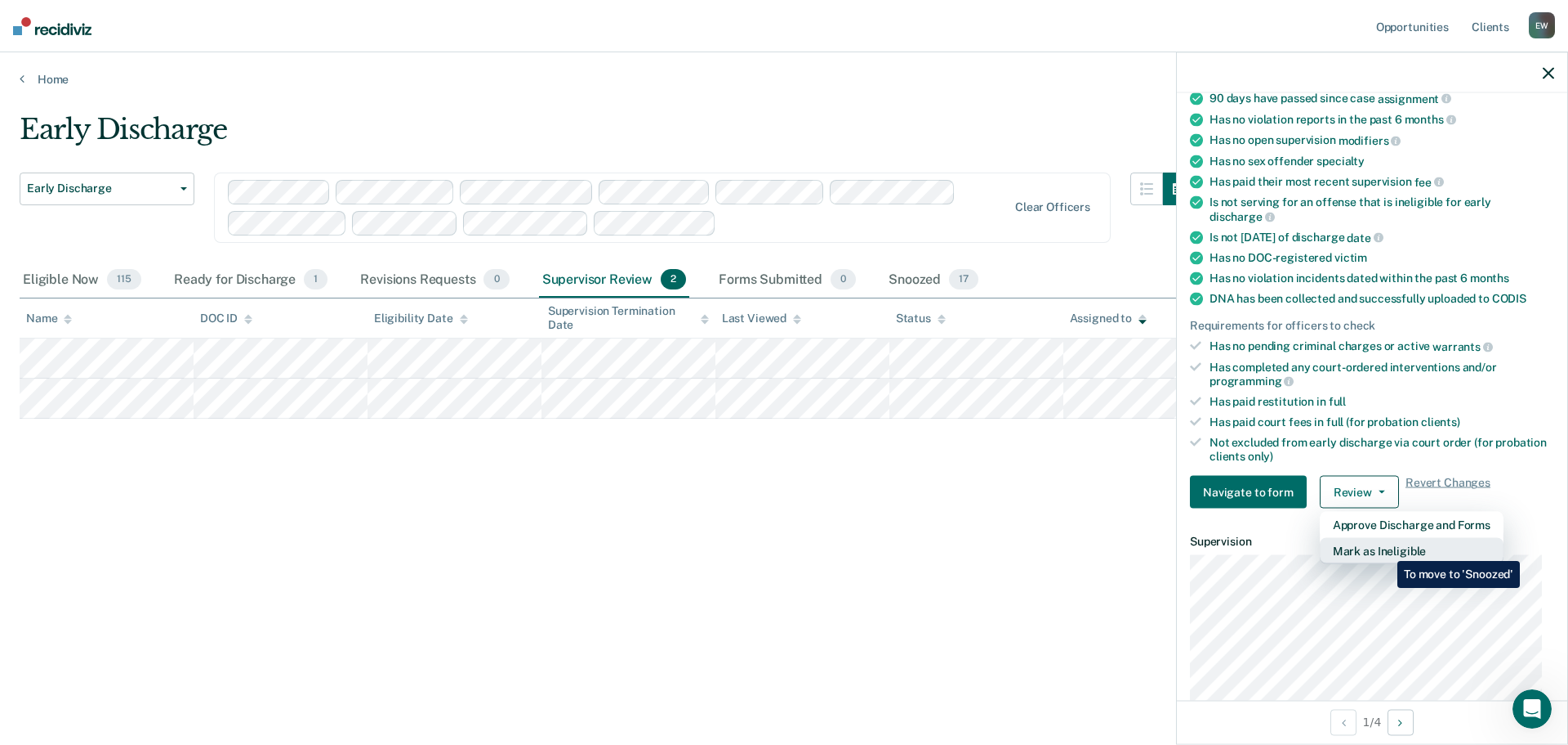
click at [1385, 548] on button "Mark as Ineligible" at bounding box center [1412, 550] width 184 height 26
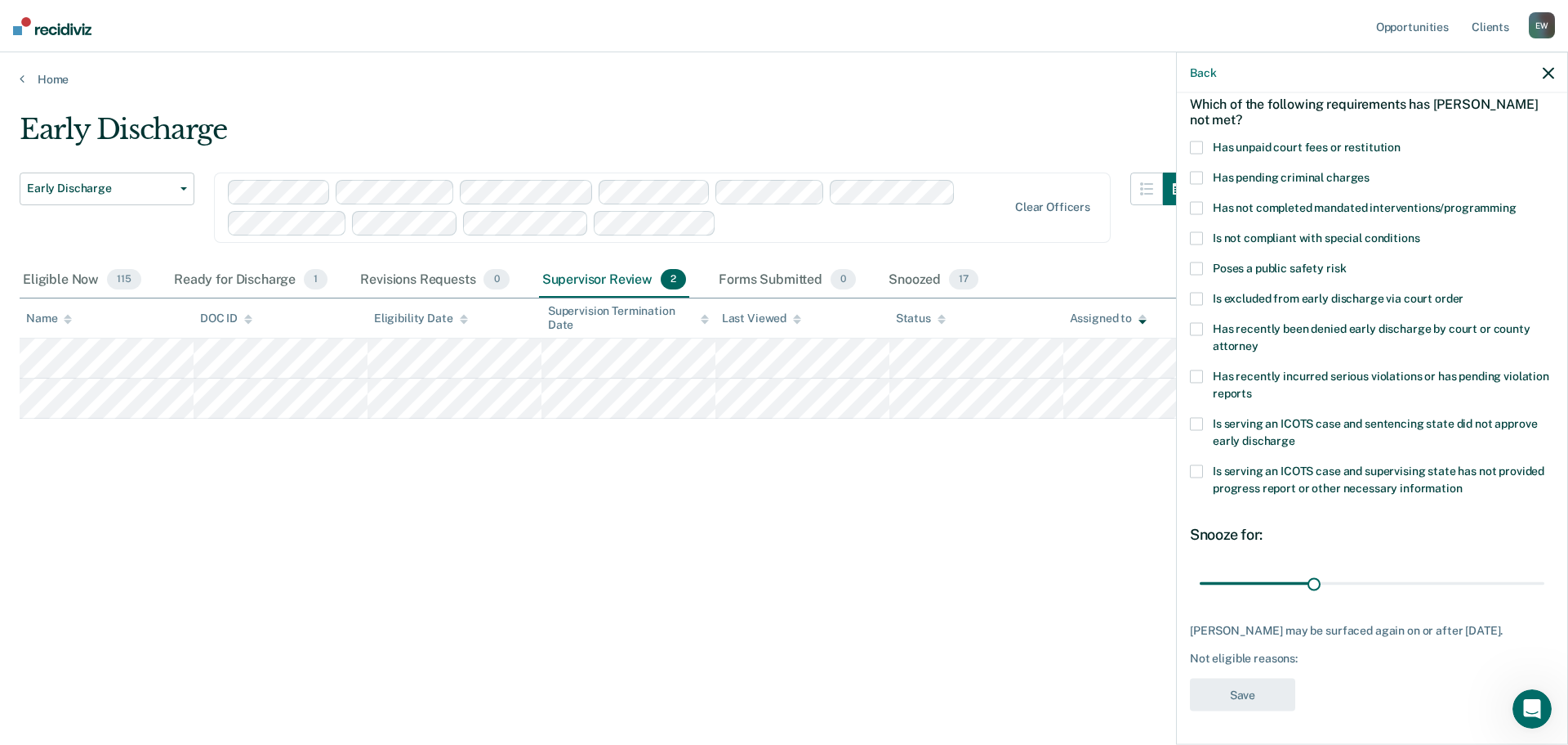
scroll to position [75, 0]
click at [1202, 210] on span at bounding box center [1196, 210] width 13 height 13
click at [1517, 204] on input "Has not completed mandated interventions/programming" at bounding box center [1517, 204] width 0 height 0
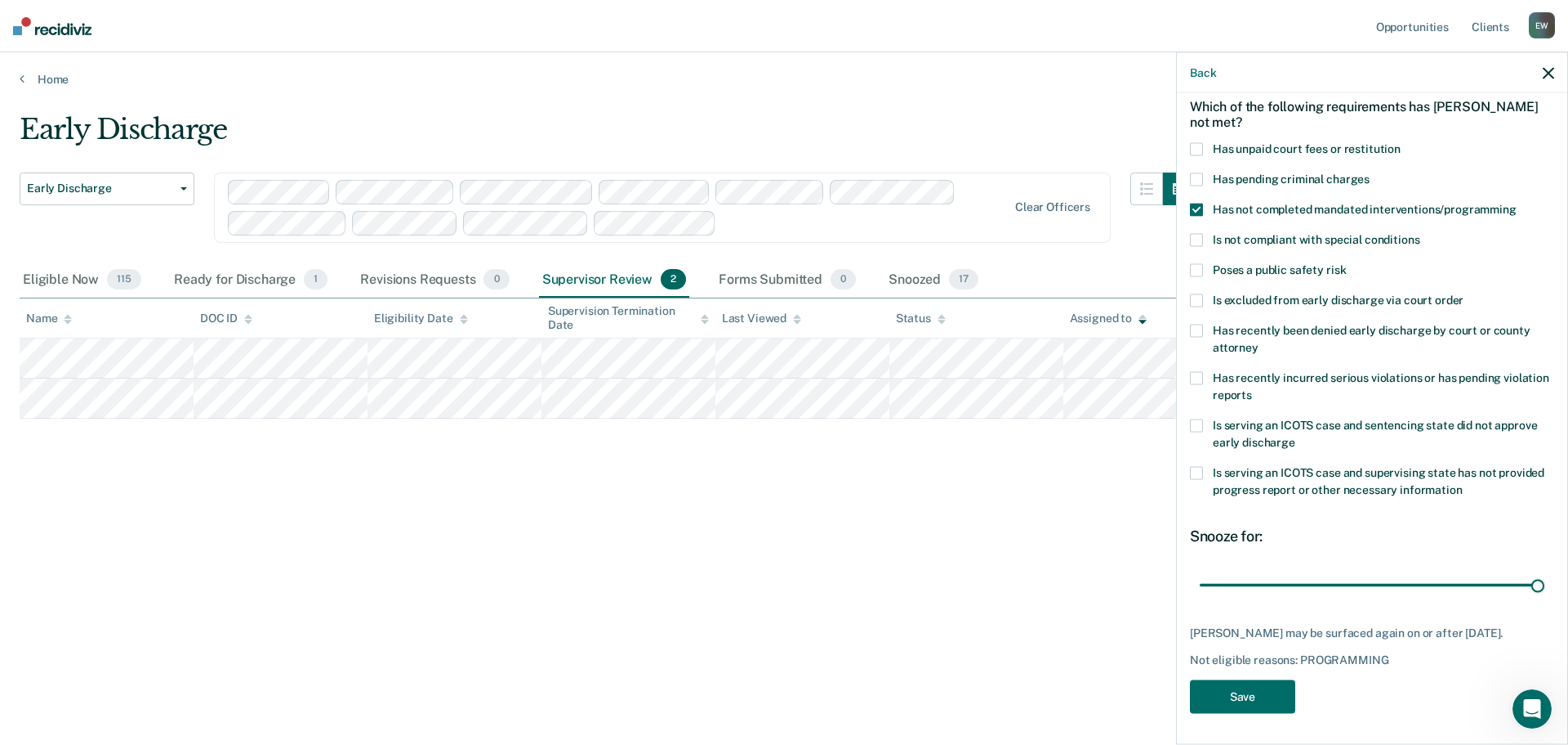
drag, startPoint x: 1309, startPoint y: 581, endPoint x: 1558, endPoint y: 571, distance: 249.2
type input "90"
click at [1545, 571] on input "range" at bounding box center [1372, 584] width 344 height 28
click at [1247, 714] on button "Save" at bounding box center [1242, 696] width 106 height 33
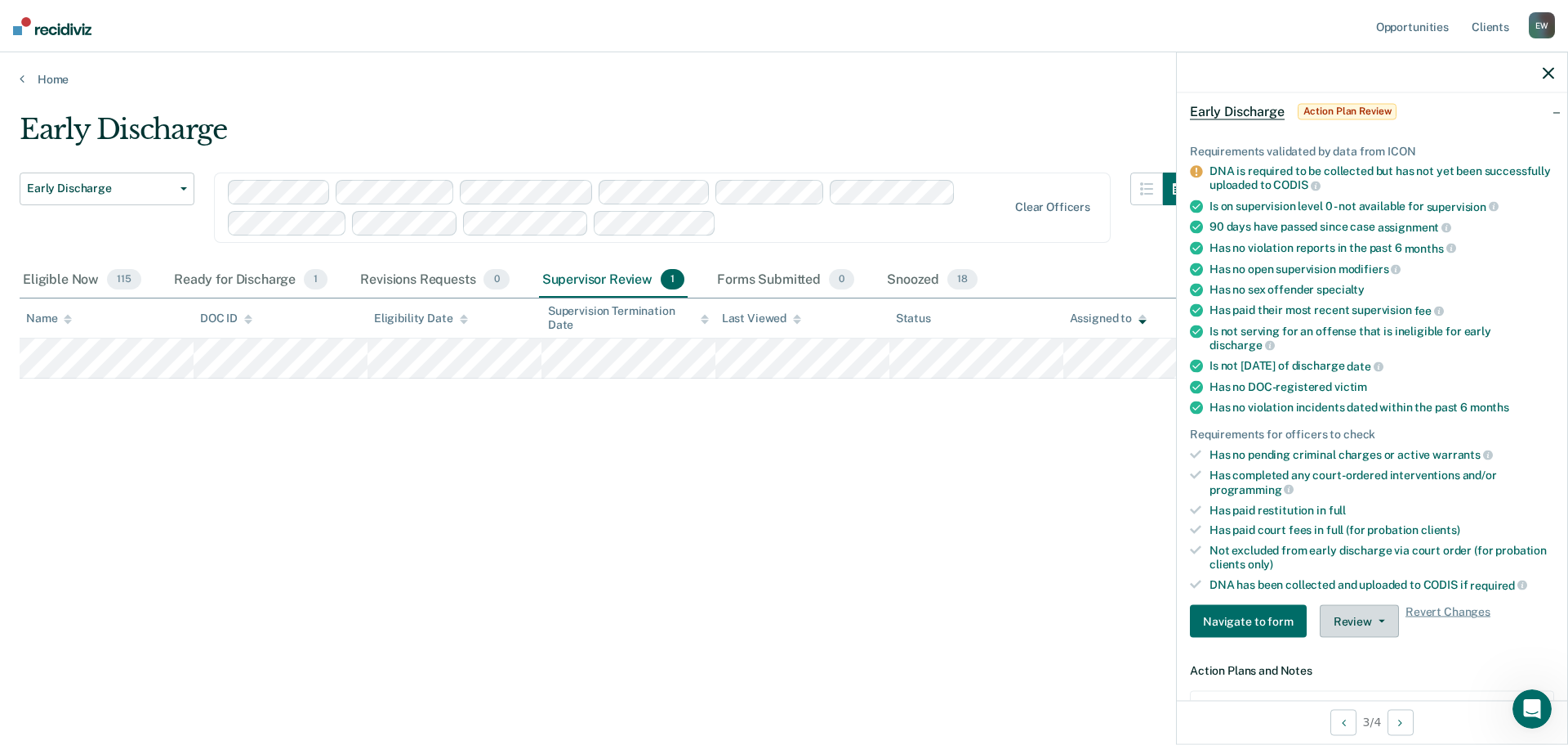
click at [1380, 624] on button "Review" at bounding box center [1360, 621] width 79 height 33
click at [915, 634] on div "Early Discharge Early Discharge Early Discharge Clear officers Eligible Now 115…" at bounding box center [784, 393] width 1529 height 561
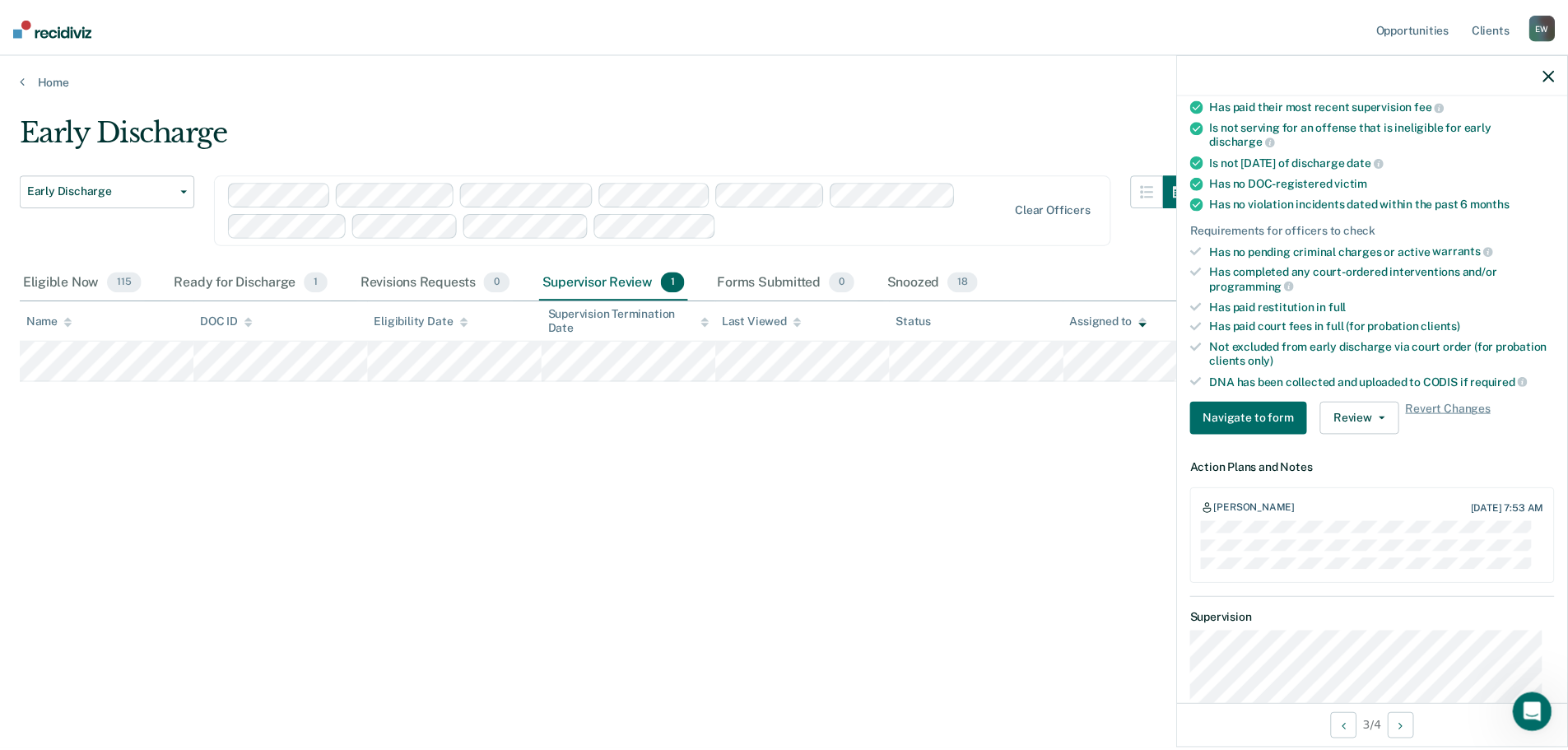
scroll to position [323, 0]
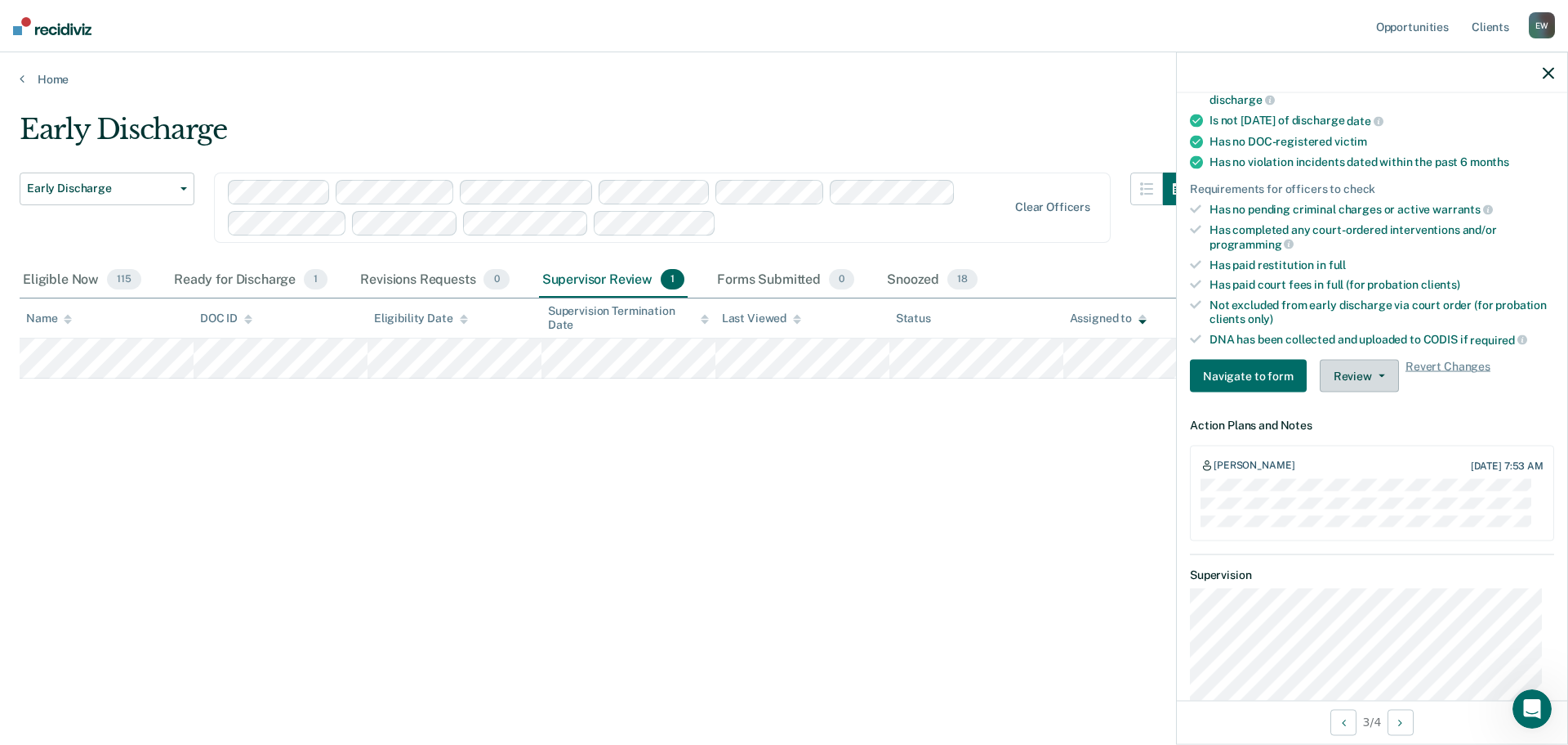
click at [1367, 379] on button "Review" at bounding box center [1360, 376] width 79 height 33
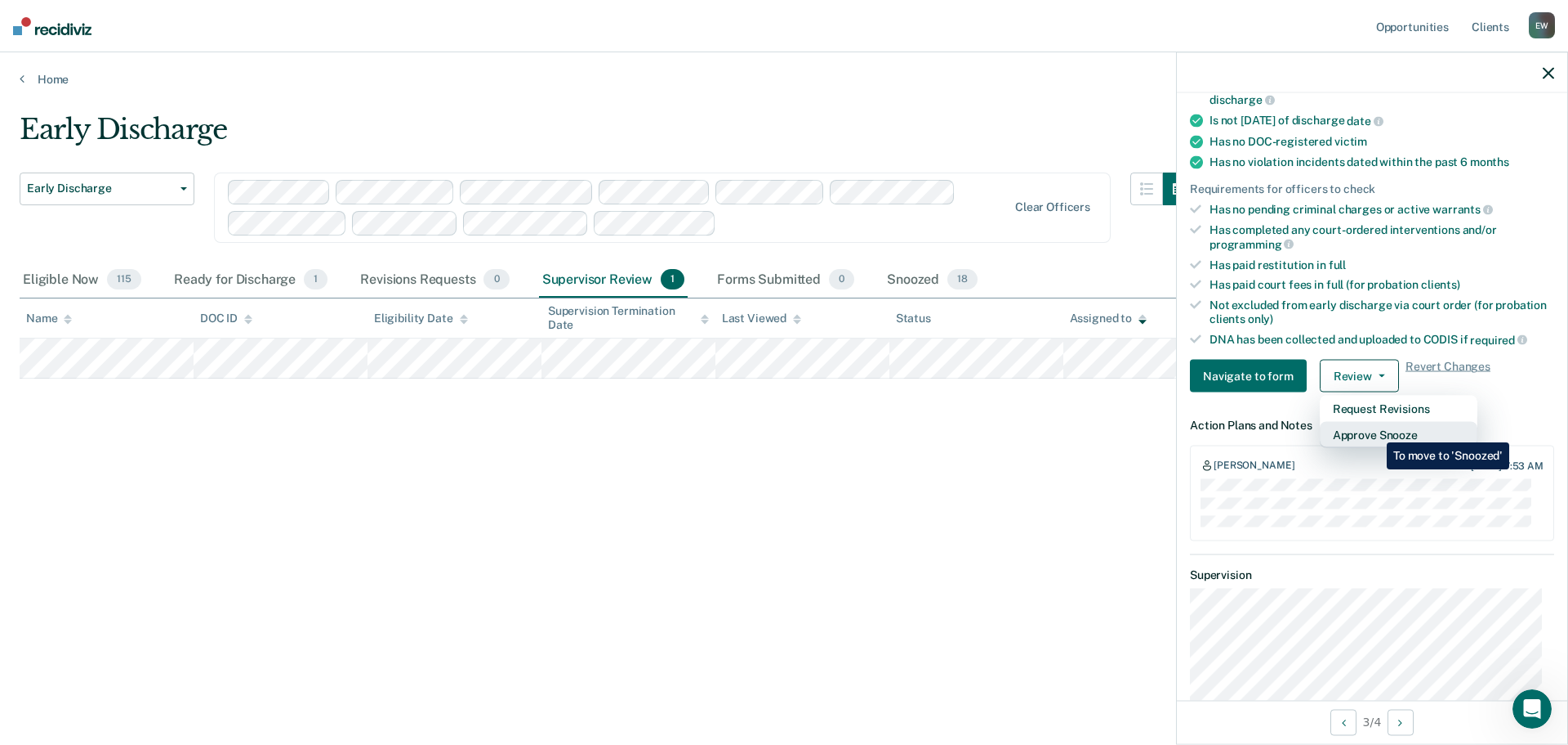
click at [1374, 430] on button "Approve Snooze" at bounding box center [1399, 435] width 158 height 26
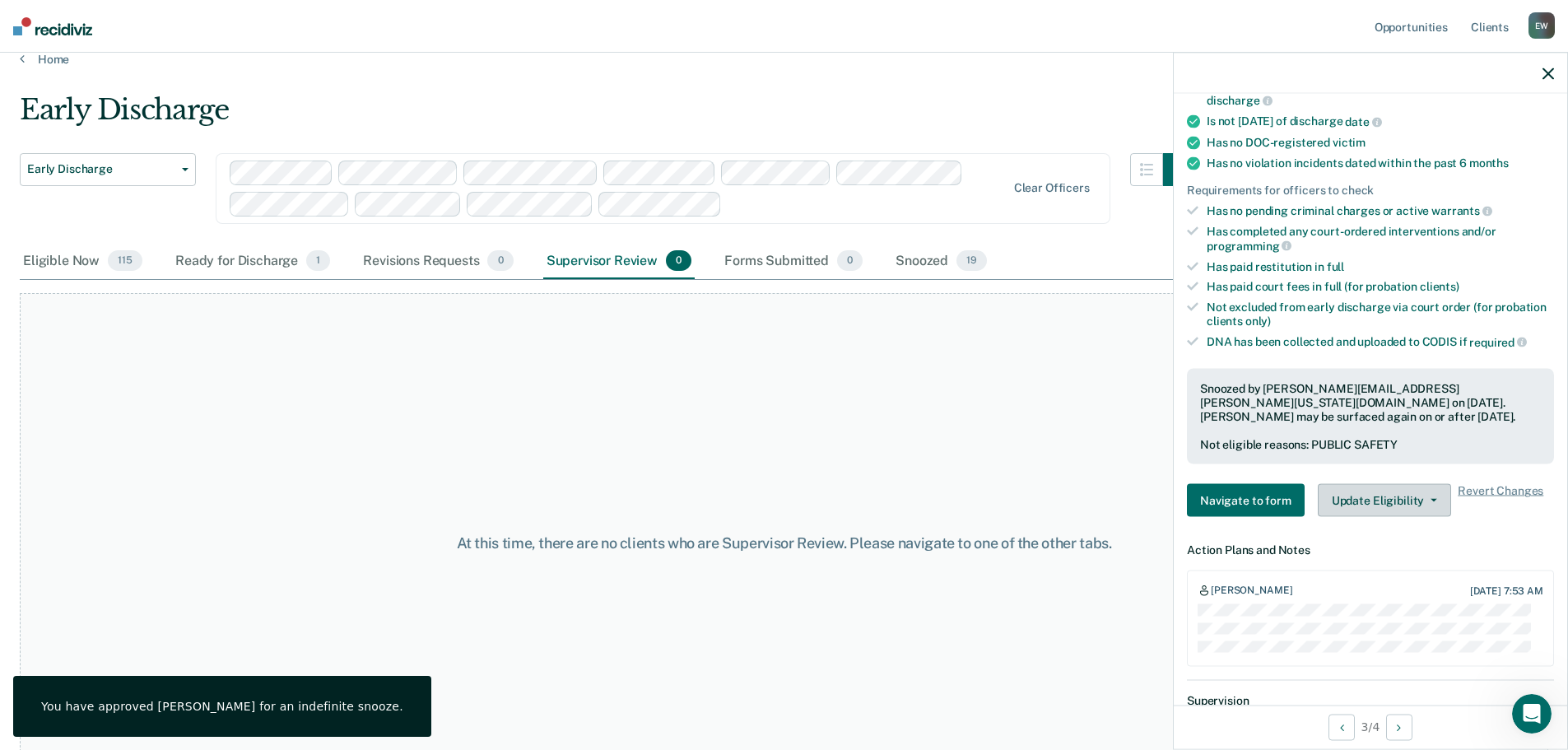
scroll to position [0, 0]
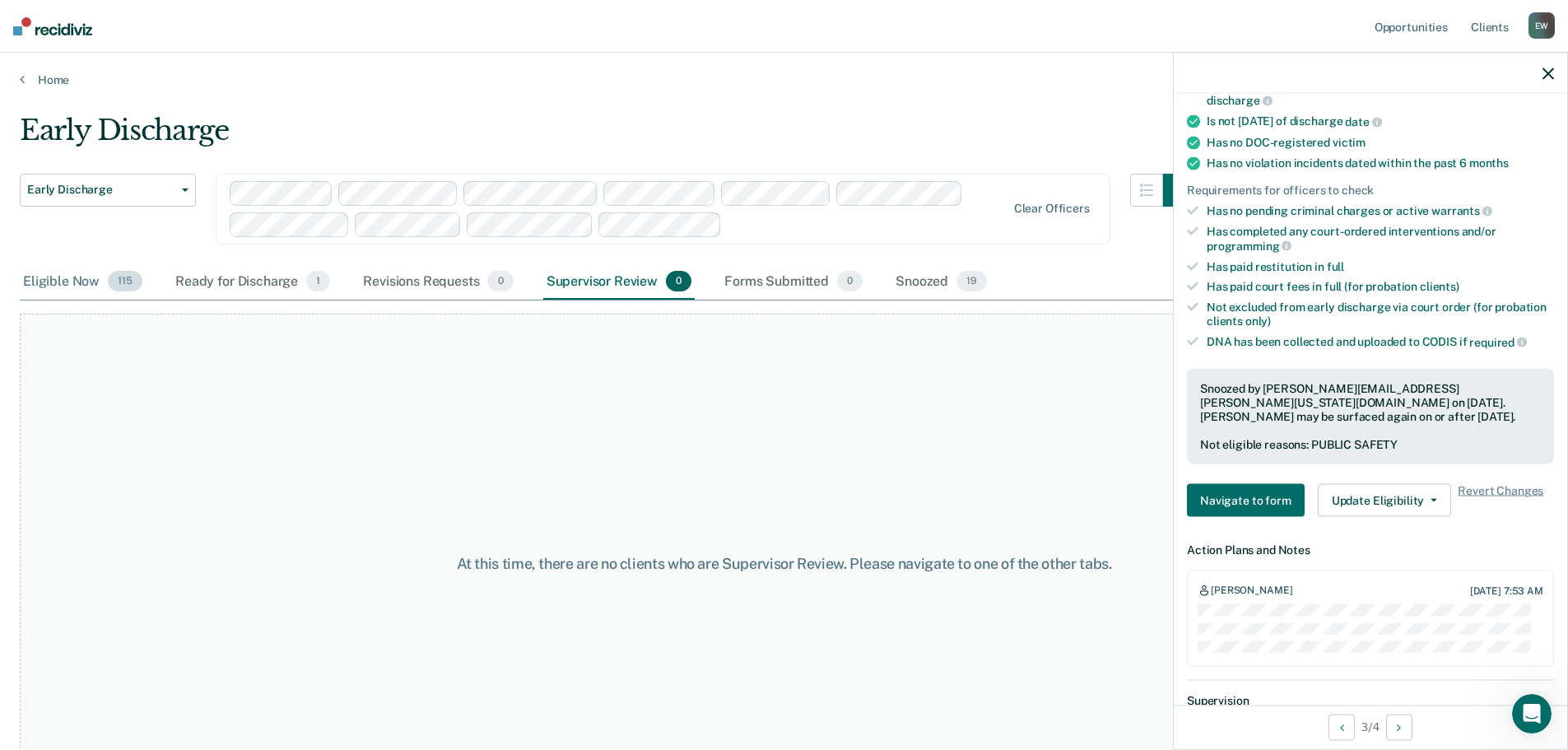
click at [53, 285] on div "Eligible Now 115" at bounding box center [82, 282] width 126 height 36
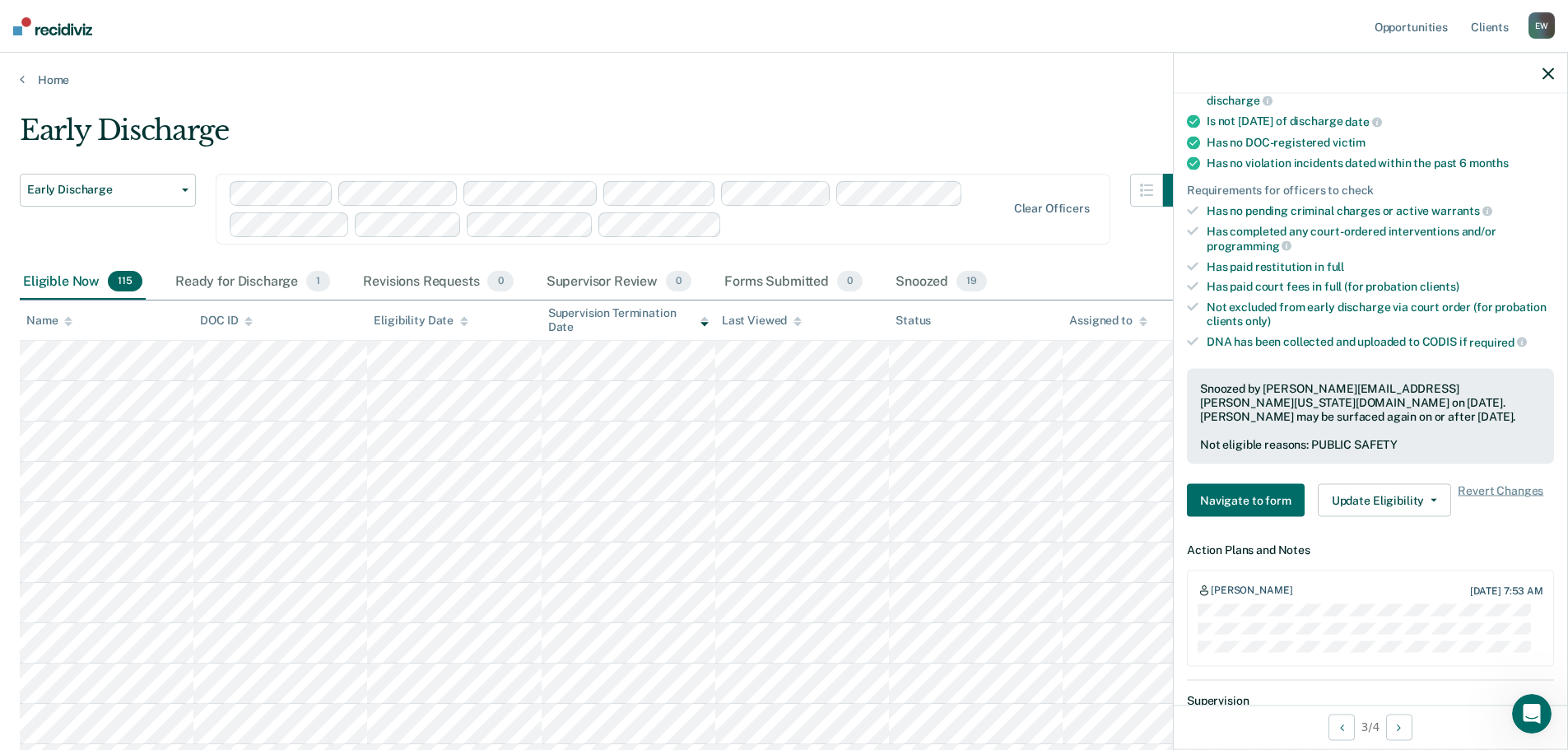
click at [1542, 78] on icon "button" at bounding box center [1548, 73] width 11 height 11
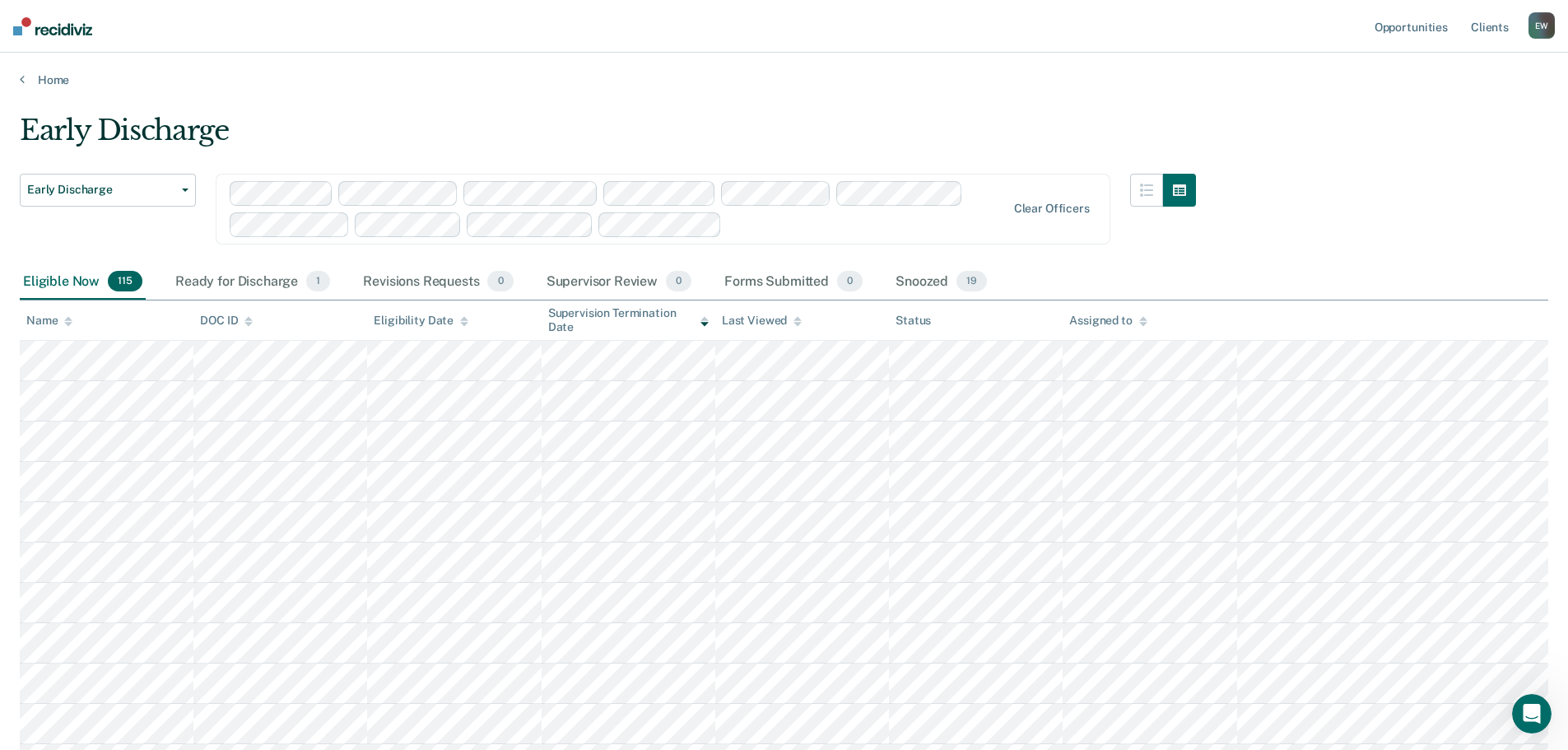
click at [1108, 321] on div "Assigned to" at bounding box center [1108, 320] width 78 height 14
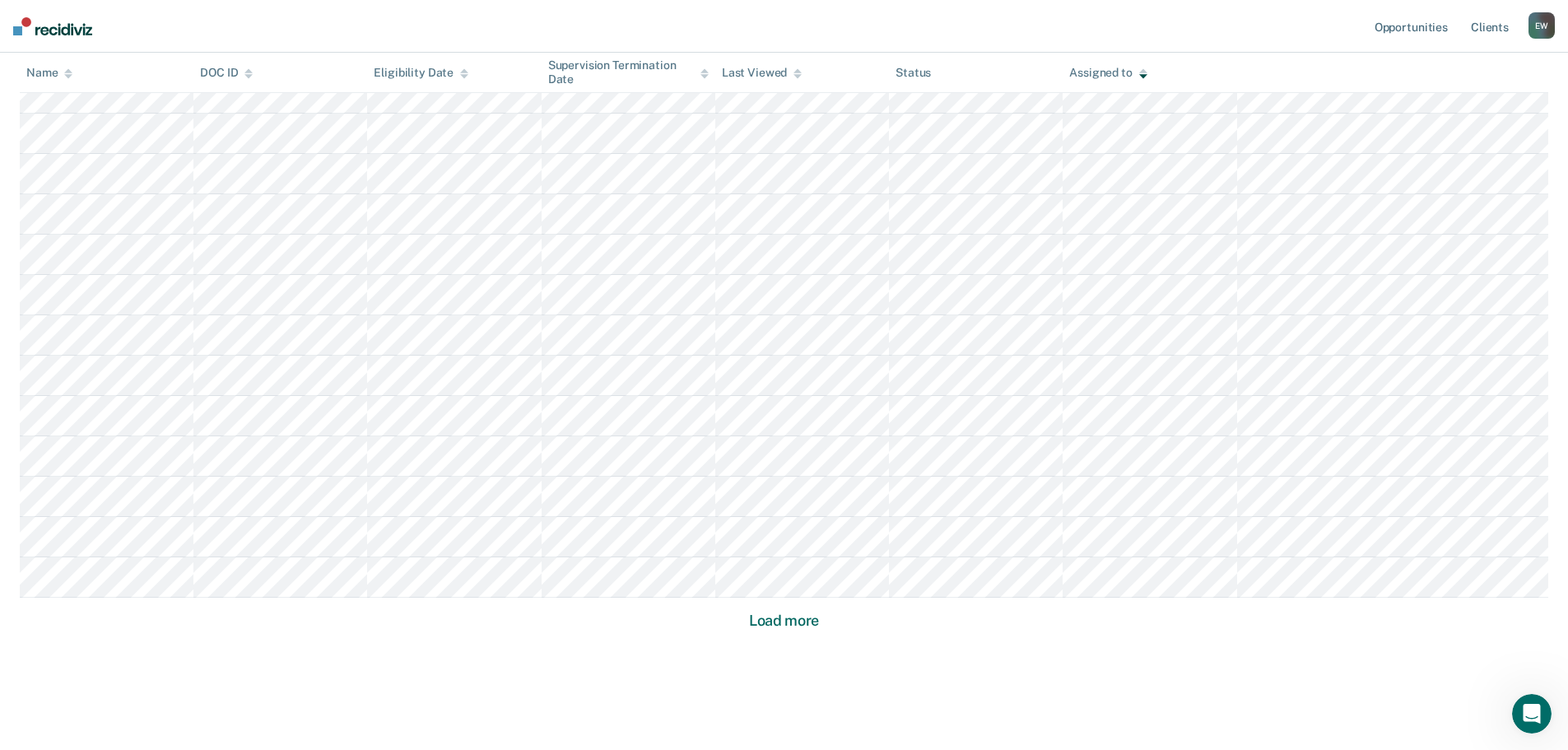
scroll to position [978, 0]
click at [804, 593] on button "Load more" at bounding box center [784, 595] width 80 height 19
click at [800, 594] on button "Load more" at bounding box center [784, 595] width 80 height 19
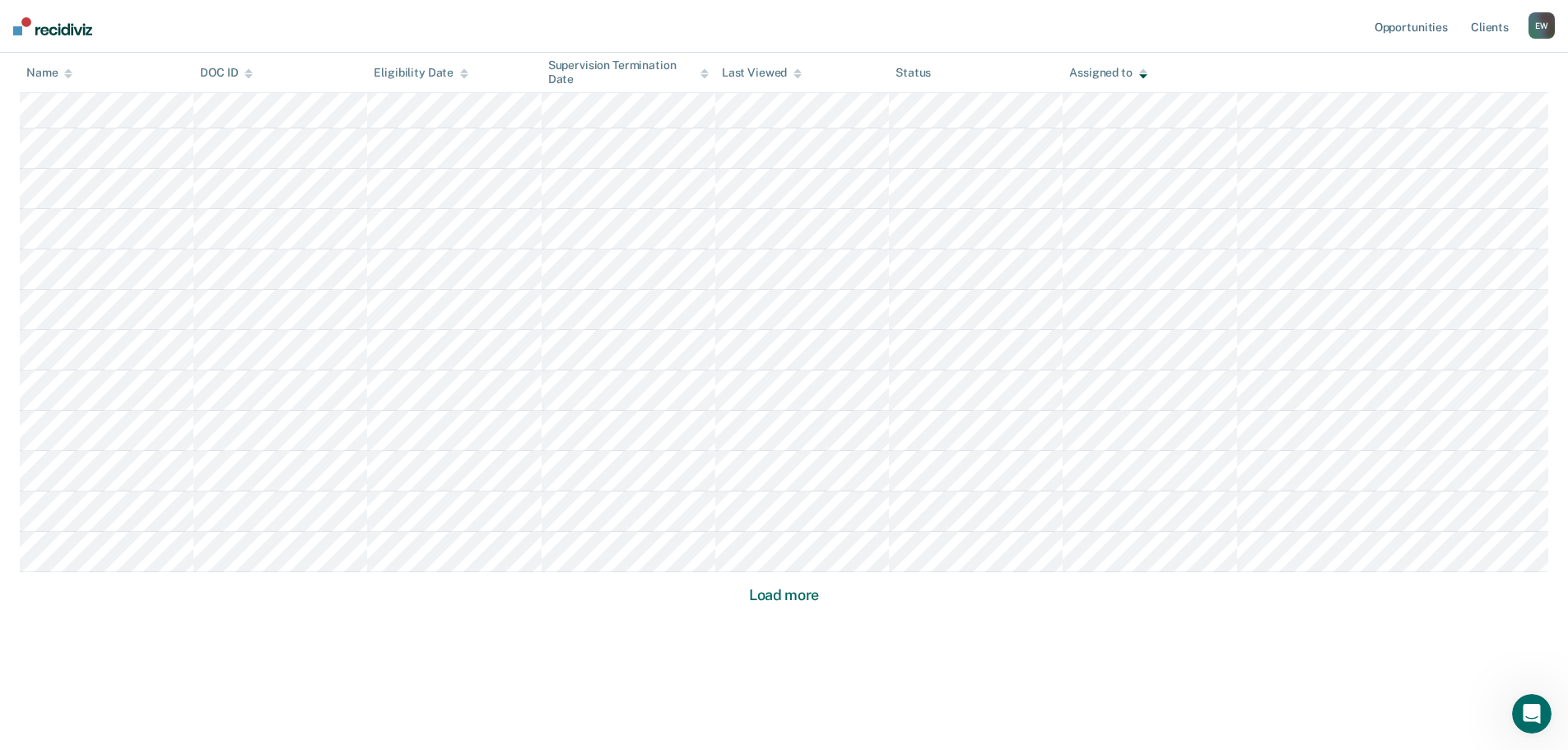
click at [771, 596] on button "Load more" at bounding box center [784, 595] width 80 height 19
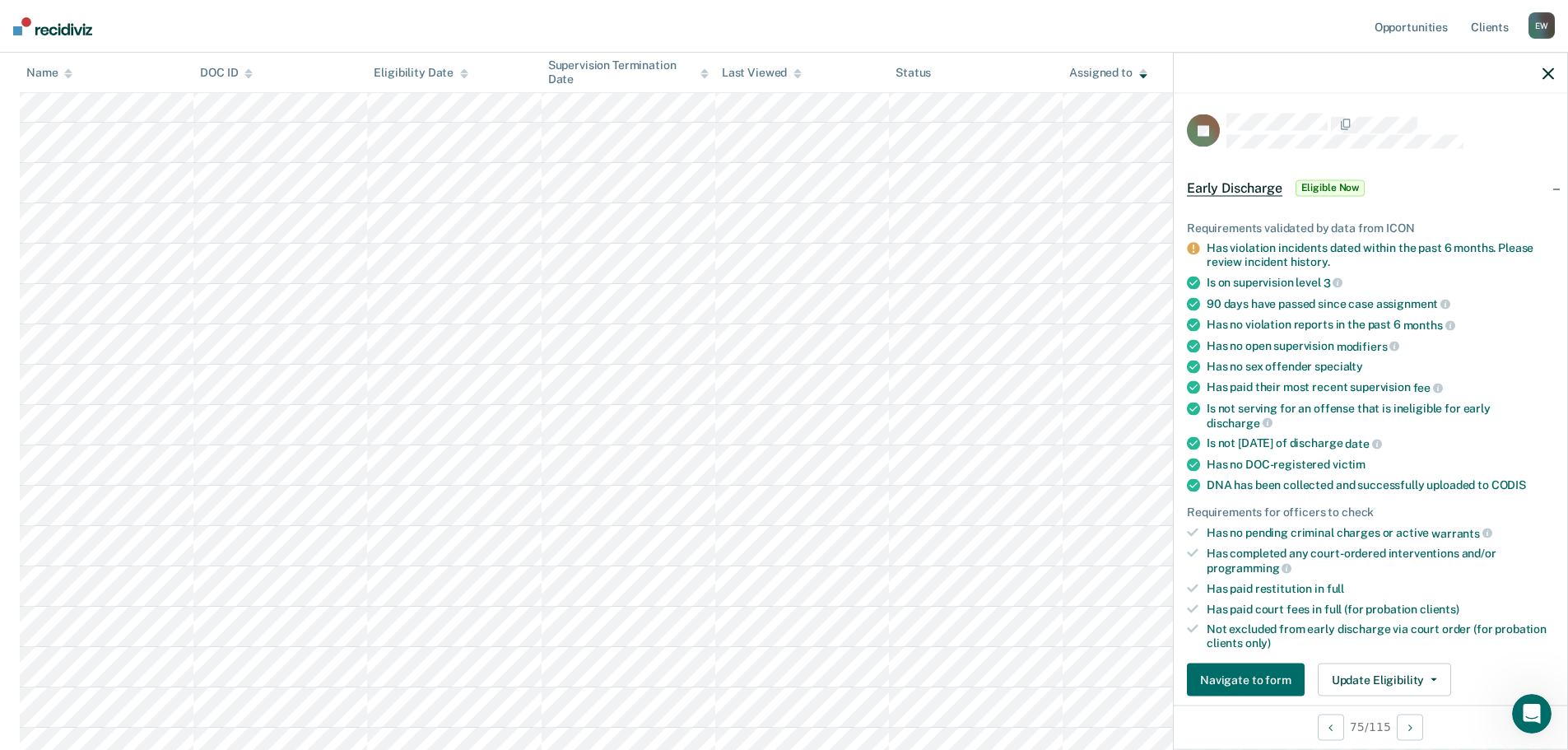
scroll to position [905, 0]
